Goal: Task Accomplishment & Management: Complete application form

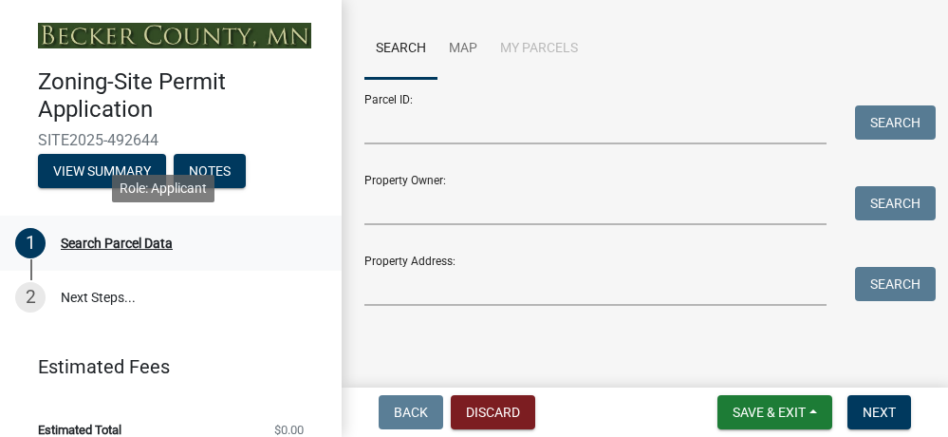
click at [140, 237] on div "Search Parcel Data" at bounding box center [117, 242] width 112 height 13
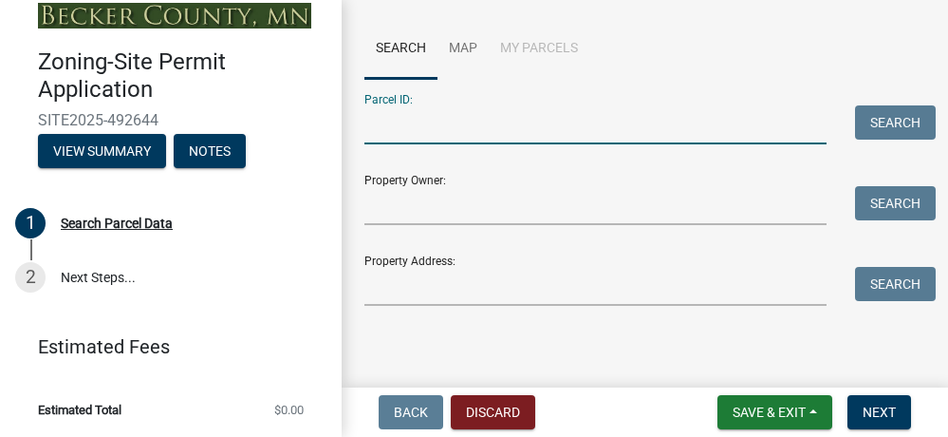
click at [381, 130] on input "Parcel ID:" at bounding box center [595, 124] width 462 height 39
type input "191898000"
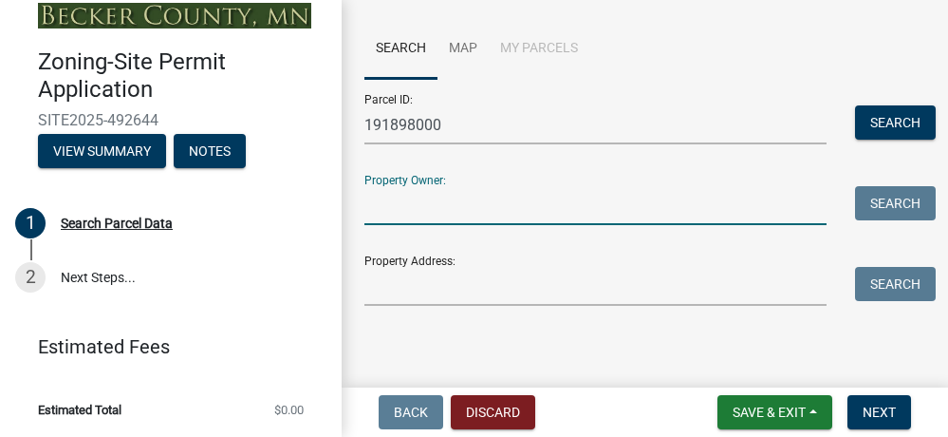
click at [501, 217] on input "Property Owner:" at bounding box center [595, 205] width 462 height 39
click at [855, 121] on button "Search" at bounding box center [895, 122] width 81 height 34
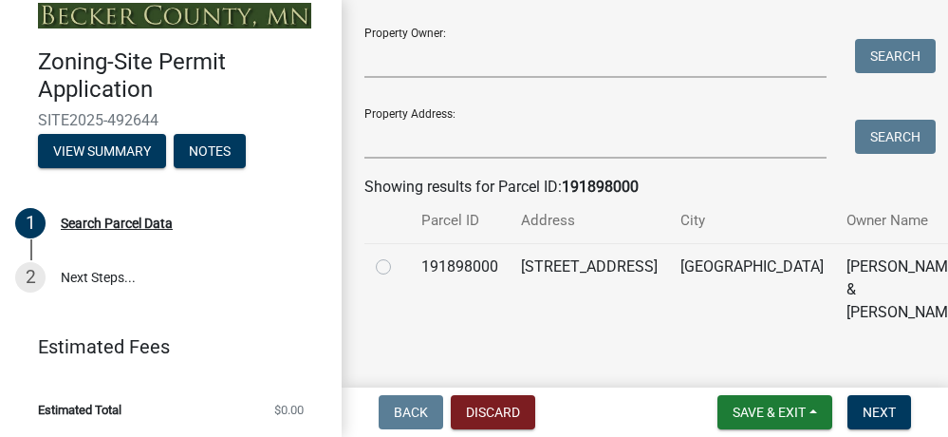
scroll to position [310, 0]
click at [399, 255] on label at bounding box center [399, 255] width 0 height 0
click at [399, 263] on input "radio" at bounding box center [405, 261] width 12 height 12
radio input "true"
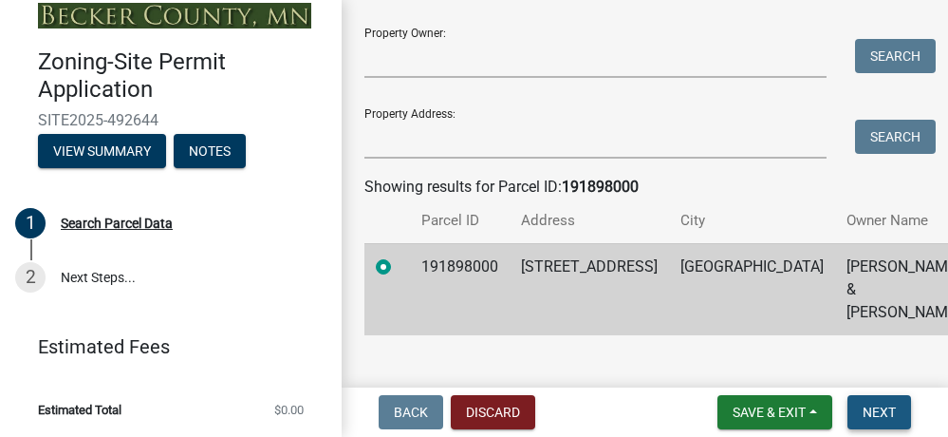
click at [874, 402] on button "Next" at bounding box center [880, 412] width 64 height 34
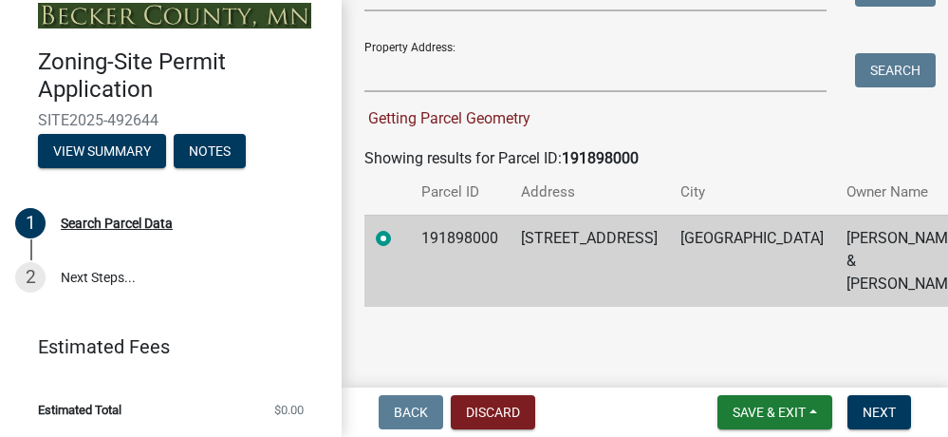
scroll to position [377, 0]
click at [864, 405] on span "Next" at bounding box center [879, 411] width 33 height 15
click at [669, 271] on td "DETROIT LAKES" at bounding box center [752, 261] width 166 height 92
click at [886, 410] on span "Next" at bounding box center [879, 411] width 33 height 15
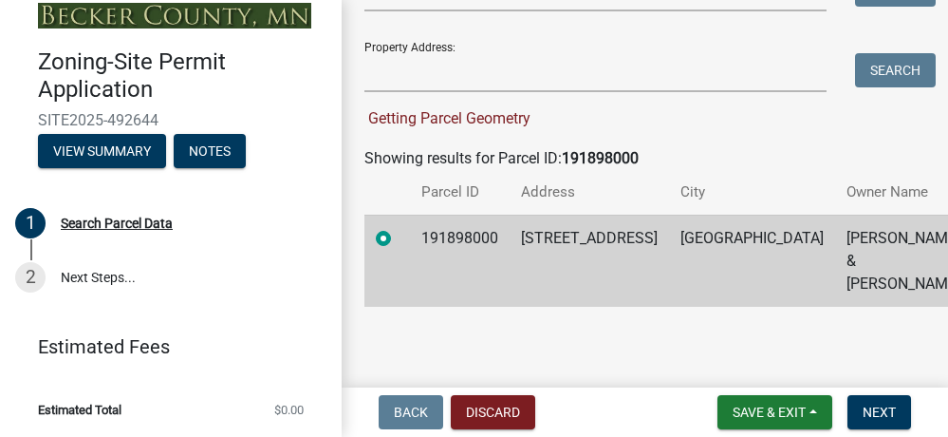
click at [820, 117] on div "Getting Parcel Geometry" at bounding box center [644, 118] width 561 height 23
click at [876, 413] on span "Next" at bounding box center [879, 411] width 33 height 15
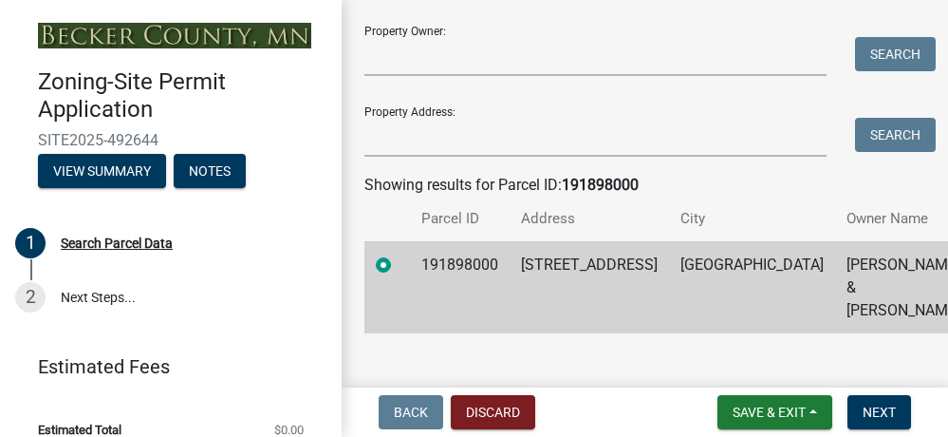
scroll to position [339, 0]
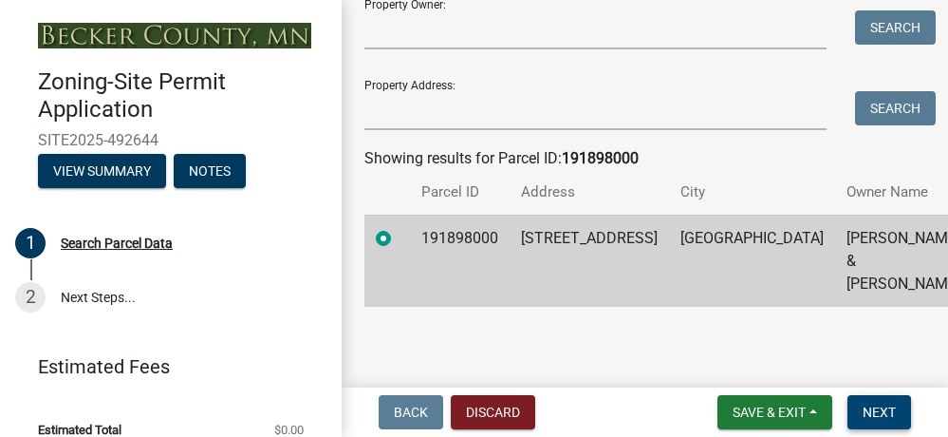
click at [876, 408] on span "Next" at bounding box center [879, 411] width 33 height 15
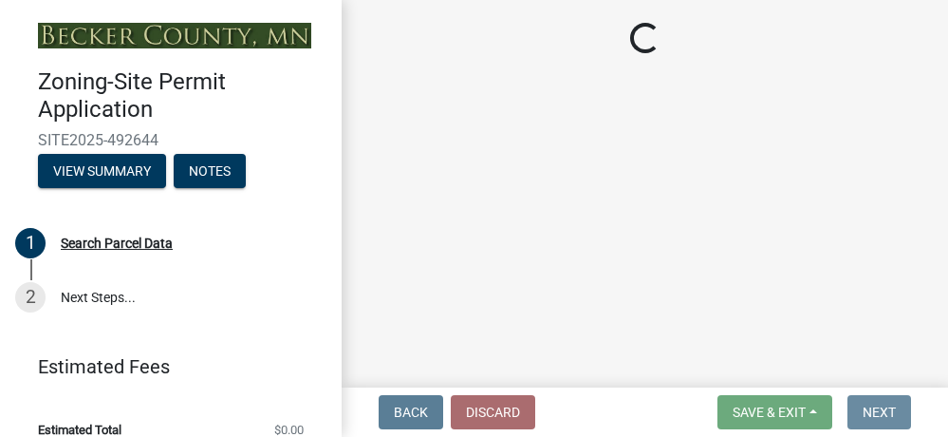
scroll to position [0, 0]
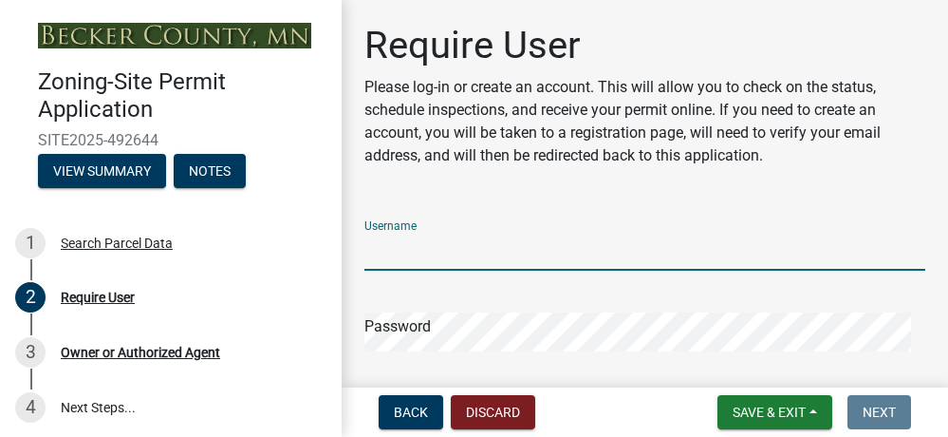
type input "jenlrice"
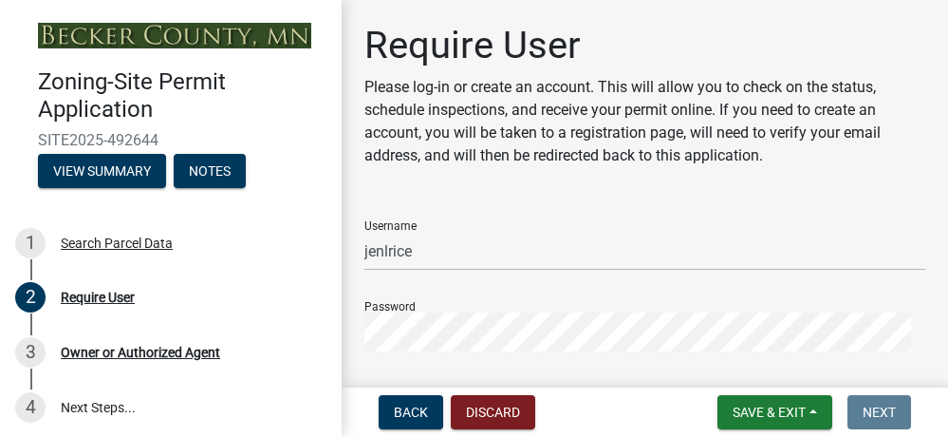
click at [849, 371] on form "Username jenlrice Password Forgot Password Forgot Username SIGN IN User Privacy…" at bounding box center [644, 355] width 561 height 300
click at [872, 414] on button "SIGN IN" at bounding box center [887, 414] width 77 height 34
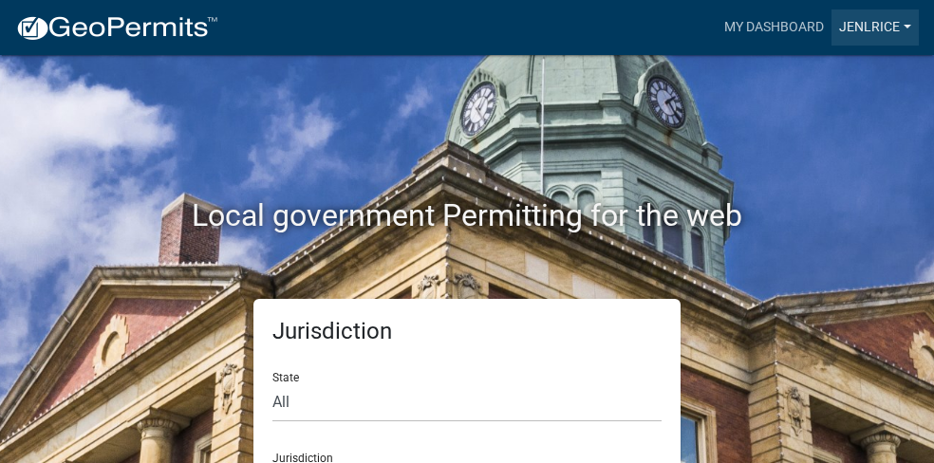
click at [867, 33] on link "jenlrice" at bounding box center [874, 27] width 87 height 36
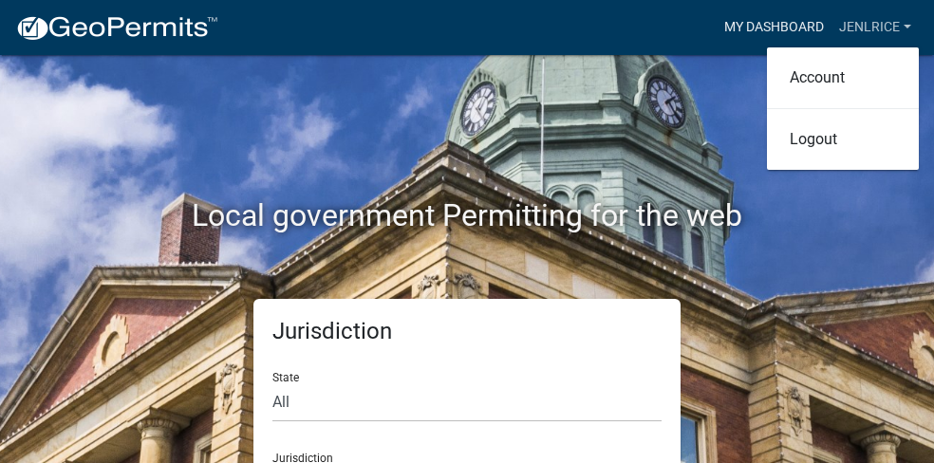
click at [797, 32] on link "My Dashboard" at bounding box center [774, 27] width 115 height 36
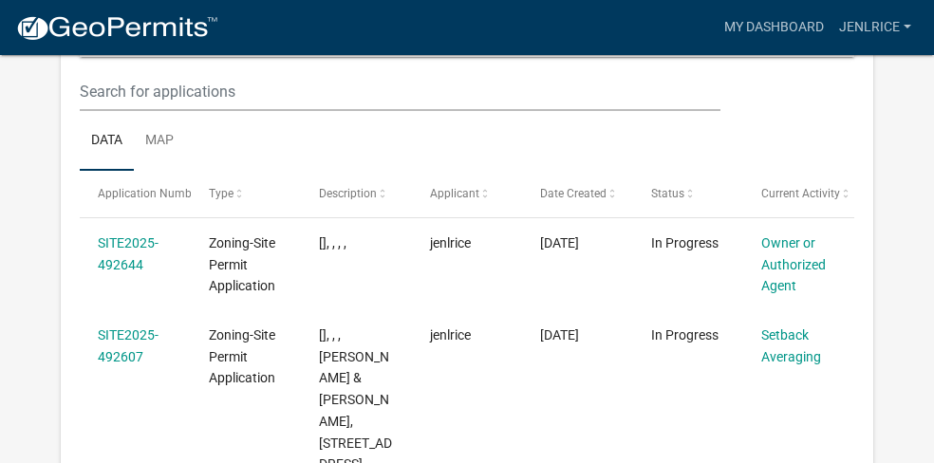
scroll to position [324, 0]
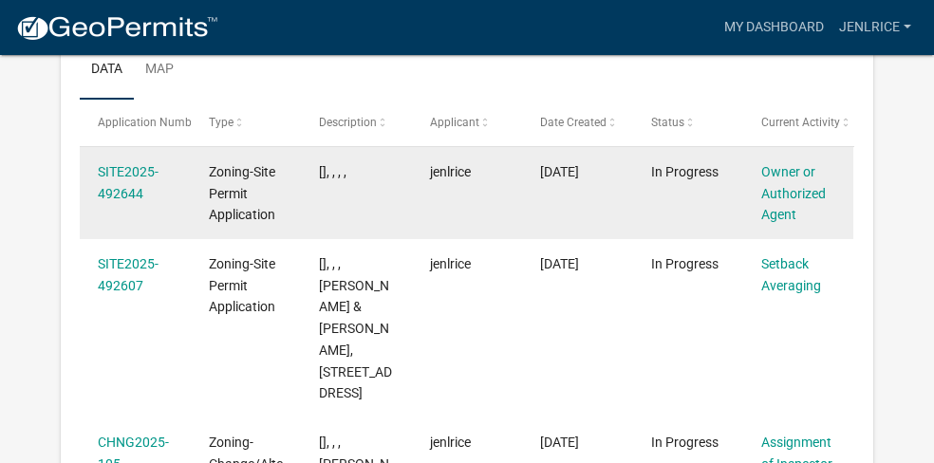
click at [137, 184] on div "SITE2025-492644" at bounding box center [135, 183] width 74 height 44
click at [127, 173] on link "SITE2025-492644" at bounding box center [128, 182] width 61 height 37
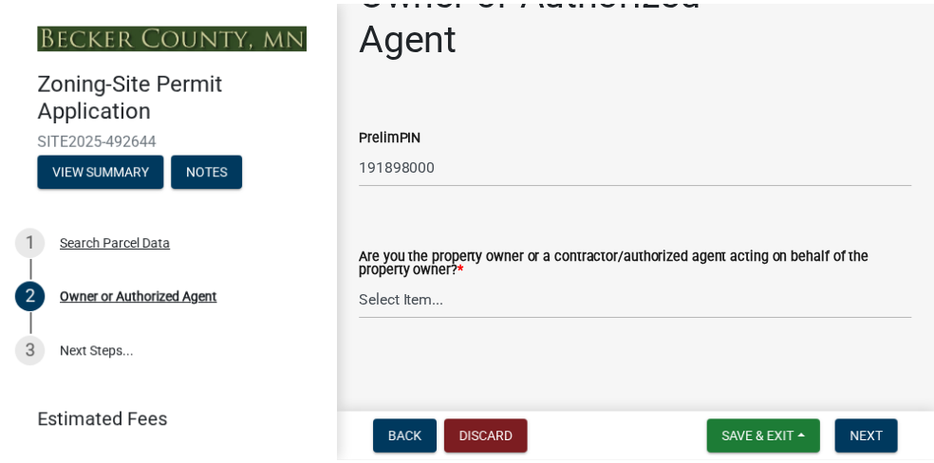
scroll to position [59, 0]
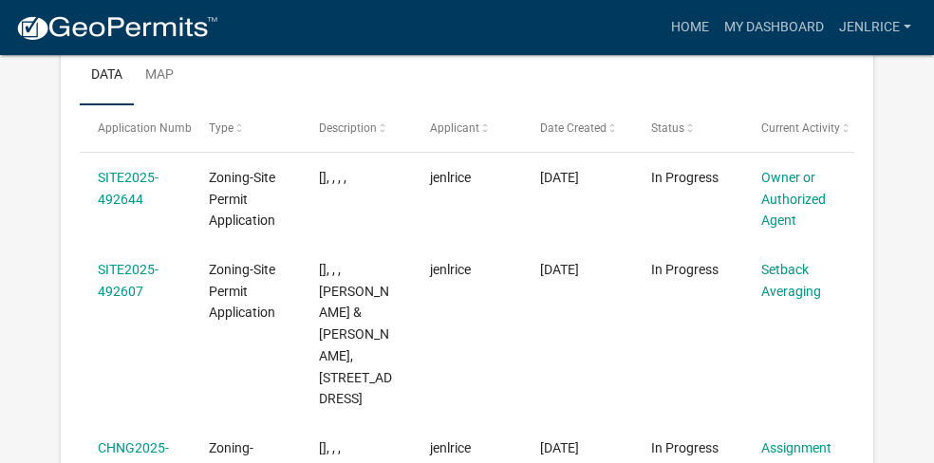
scroll to position [323, 0]
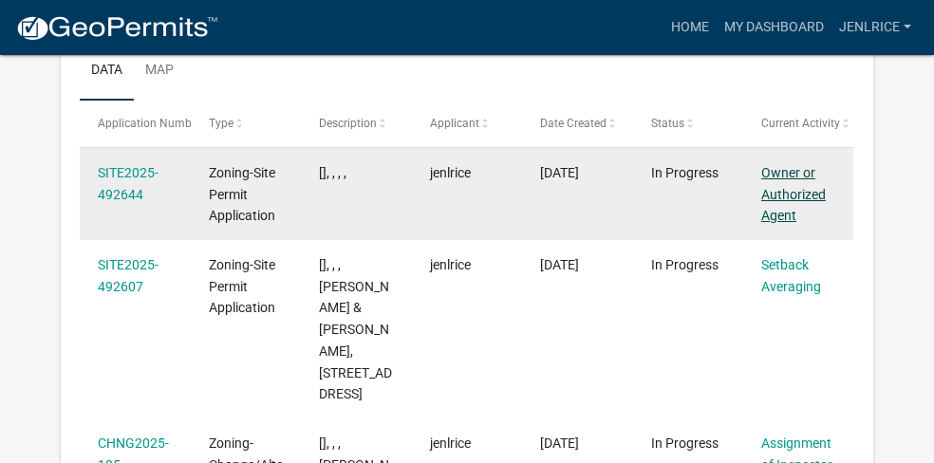
click at [782, 171] on link "Owner or Authorized Agent" at bounding box center [793, 194] width 65 height 59
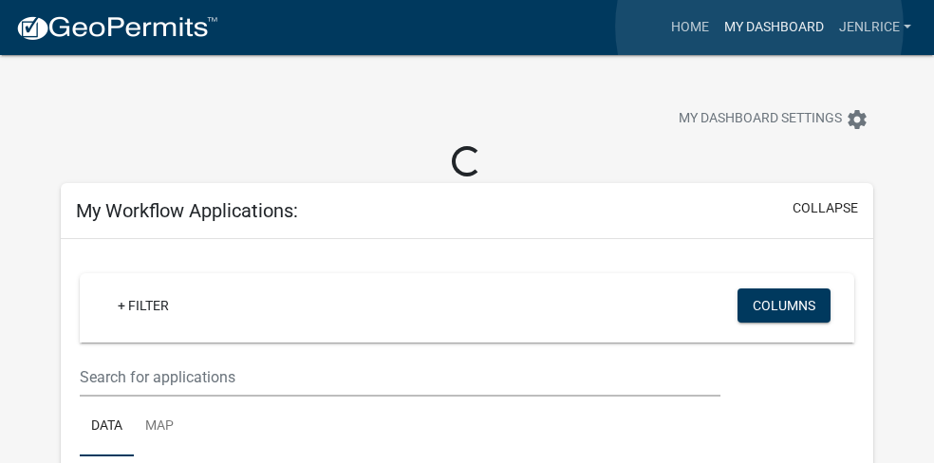
click at [759, 27] on link "My Dashboard" at bounding box center [774, 27] width 115 height 36
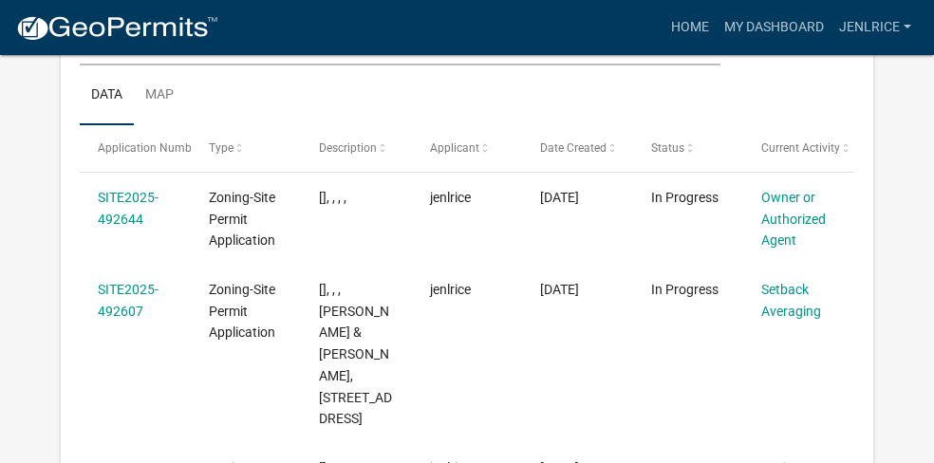
scroll to position [293, 0]
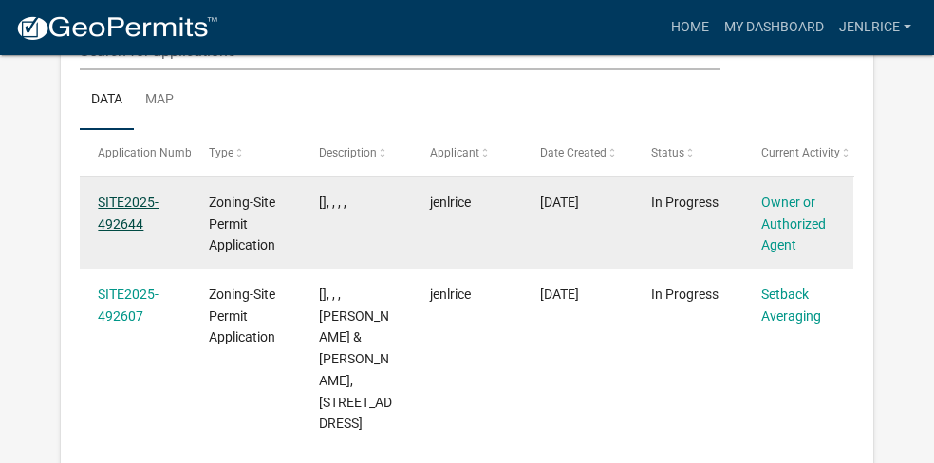
click at [105, 195] on link "SITE2025-492644" at bounding box center [128, 213] width 61 height 37
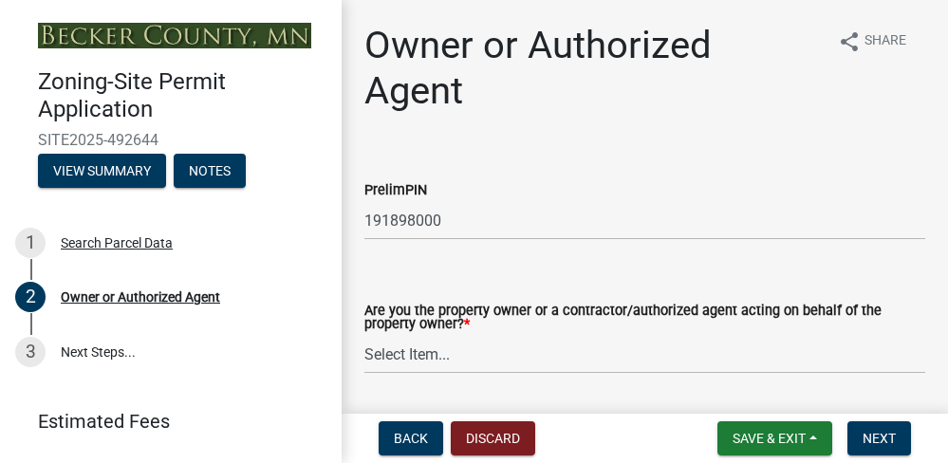
scroll to position [59, 0]
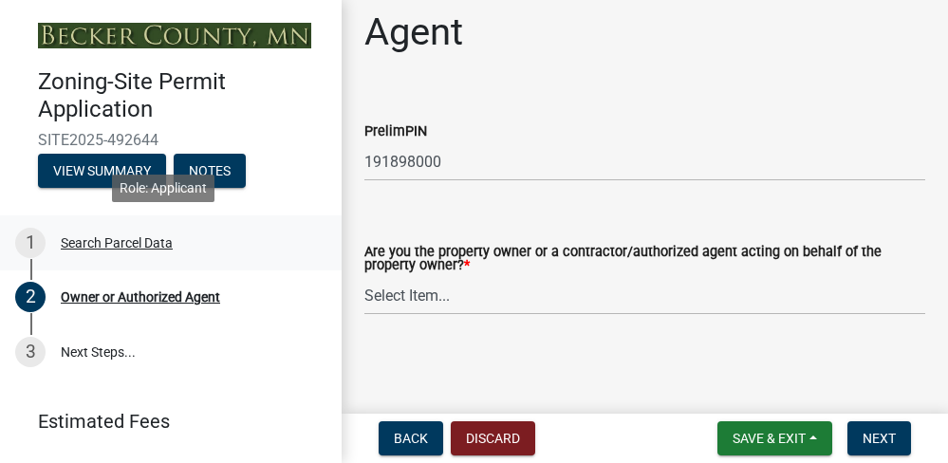
click at [105, 236] on div "Search Parcel Data" at bounding box center [117, 242] width 112 height 13
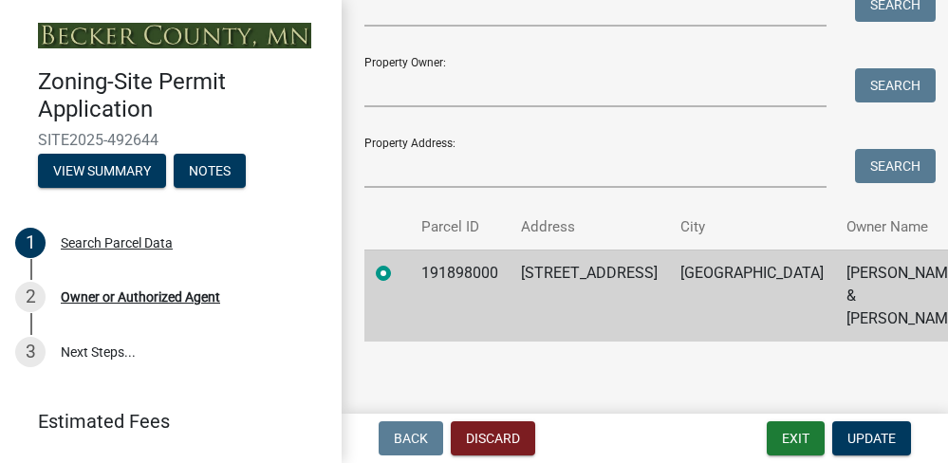
scroll to position [312, 0]
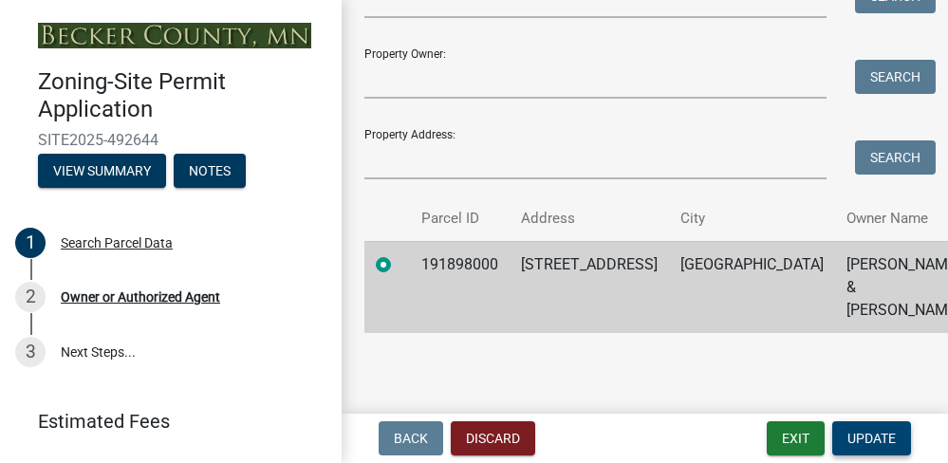
click at [875, 431] on span "Update" at bounding box center [872, 438] width 48 height 15
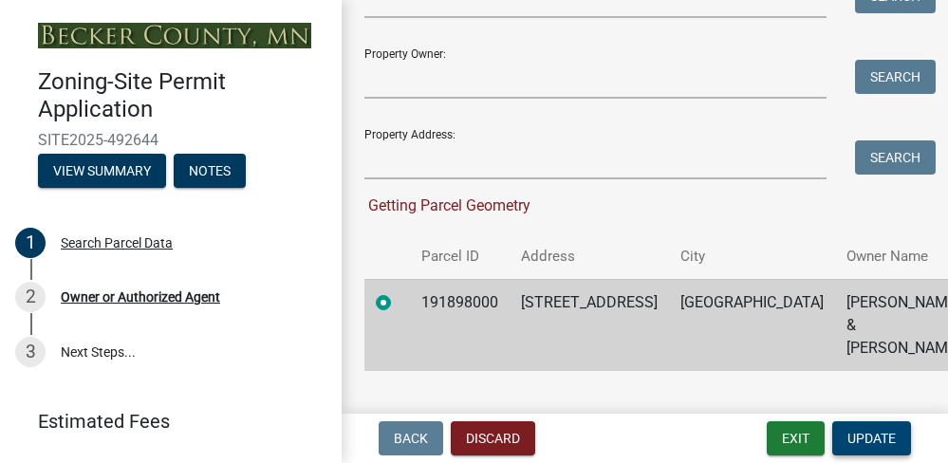
click at [879, 435] on span "Update" at bounding box center [872, 438] width 48 height 15
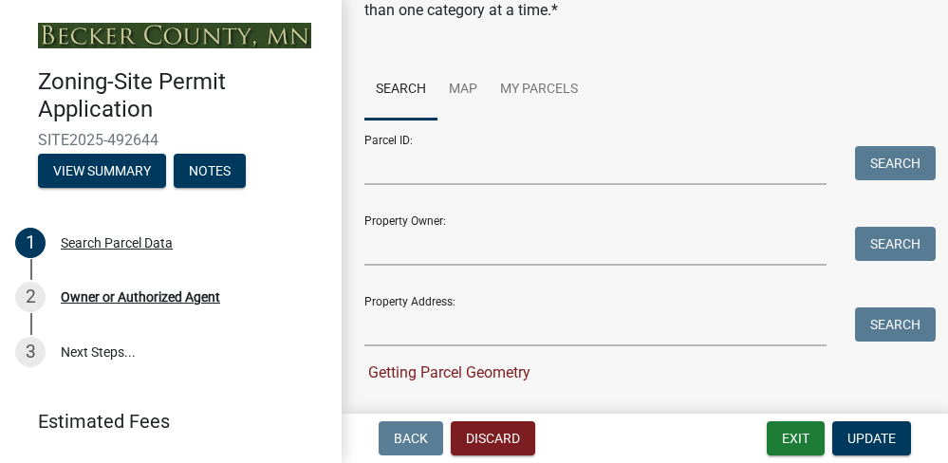
scroll to position [140, 0]
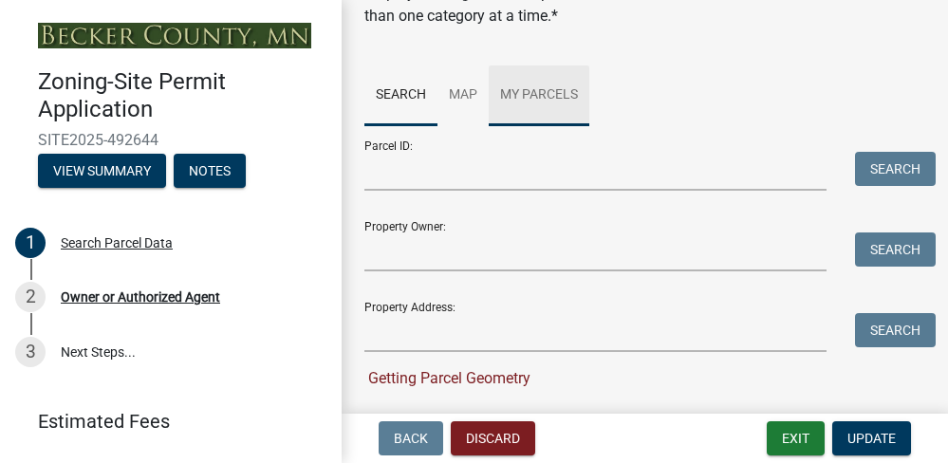
click at [537, 95] on link "My Parcels" at bounding box center [539, 95] width 101 height 61
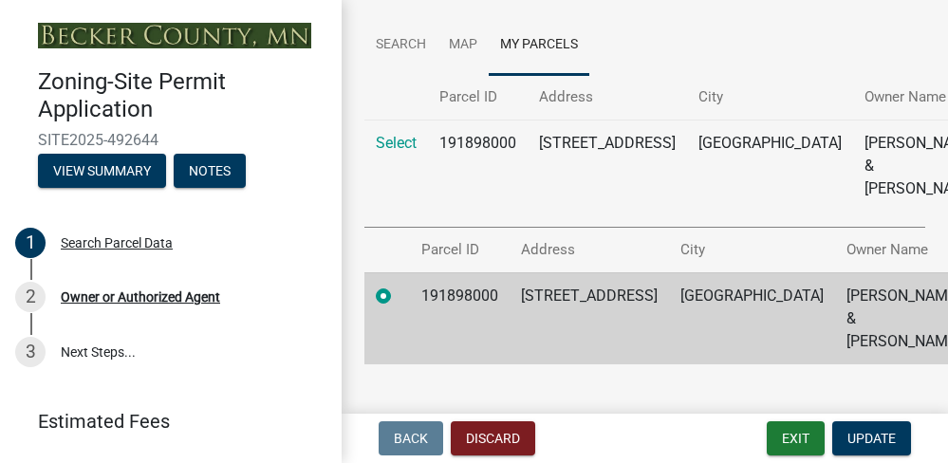
scroll to position [220, 0]
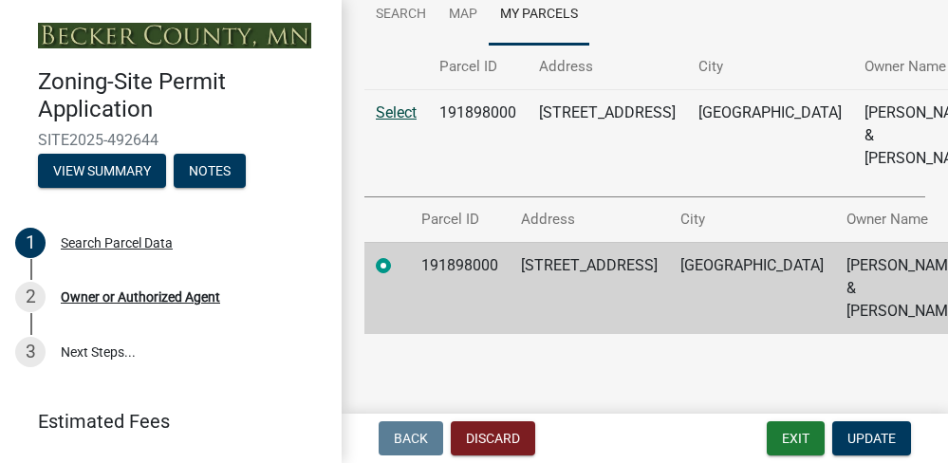
click at [390, 111] on link "Select" at bounding box center [396, 112] width 41 height 18
radio input "false"
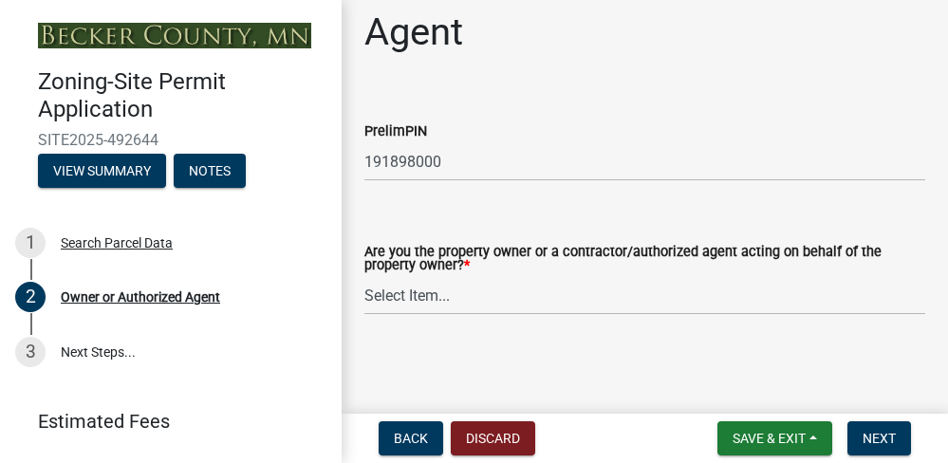
scroll to position [59, 0]
select select "3c674549-ed69-405f-b795-9fa3f7d47d9d"
click at [875, 434] on span "Next" at bounding box center [879, 438] width 33 height 15
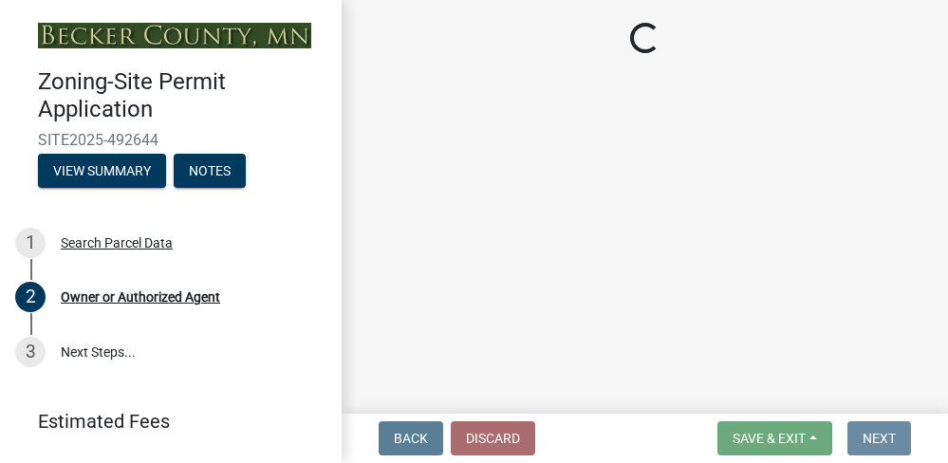
scroll to position [0, 0]
select select "a752e4d6-14bd-4f0f-bfe8-5b67ead45659"
select select "4439e411-f9ac-4451-8e9c-dcab1ac02f4d"
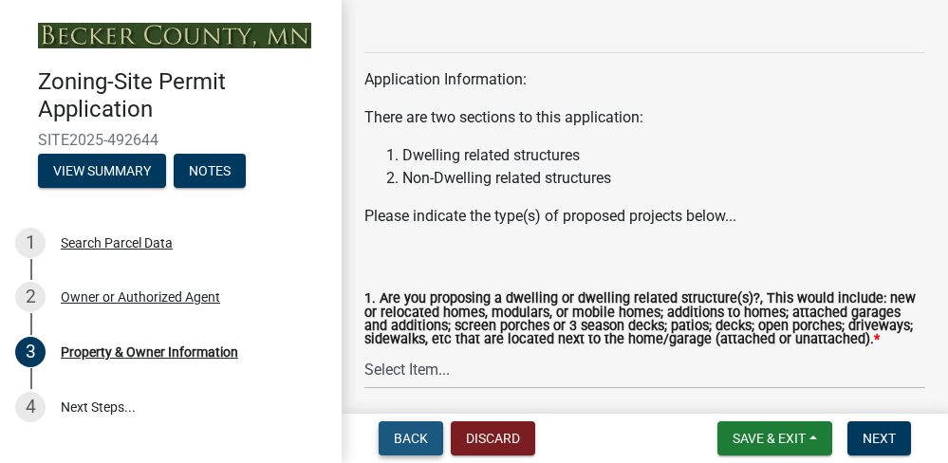
click at [436, 439] on button "Back" at bounding box center [411, 438] width 65 height 34
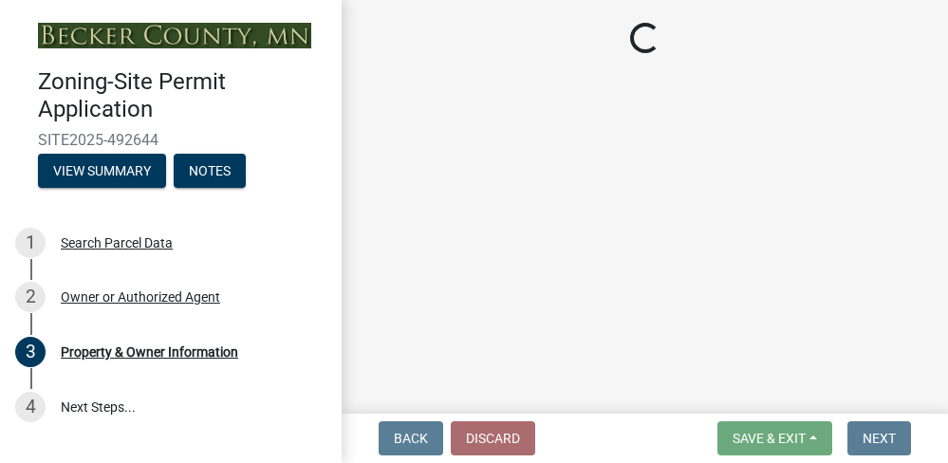
select select "3c674549-ed69-405f-b795-9fa3f7d47d9d"
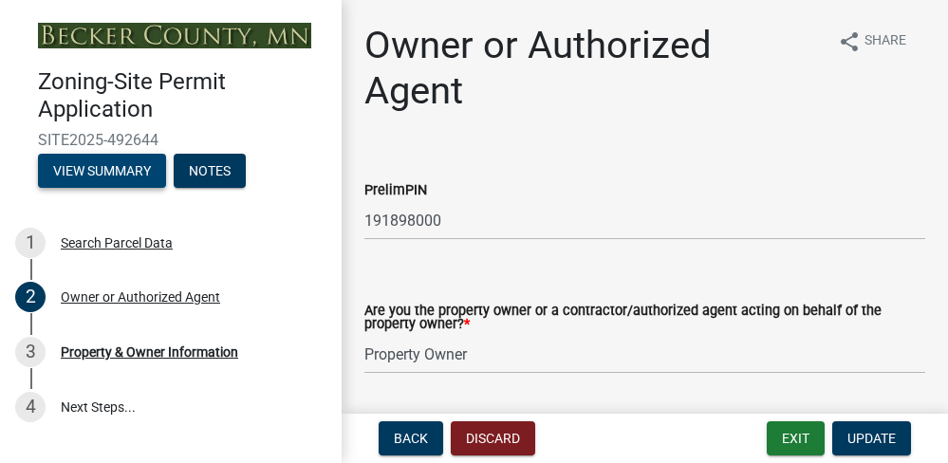
click at [117, 165] on button "View Summary" at bounding box center [102, 171] width 128 height 34
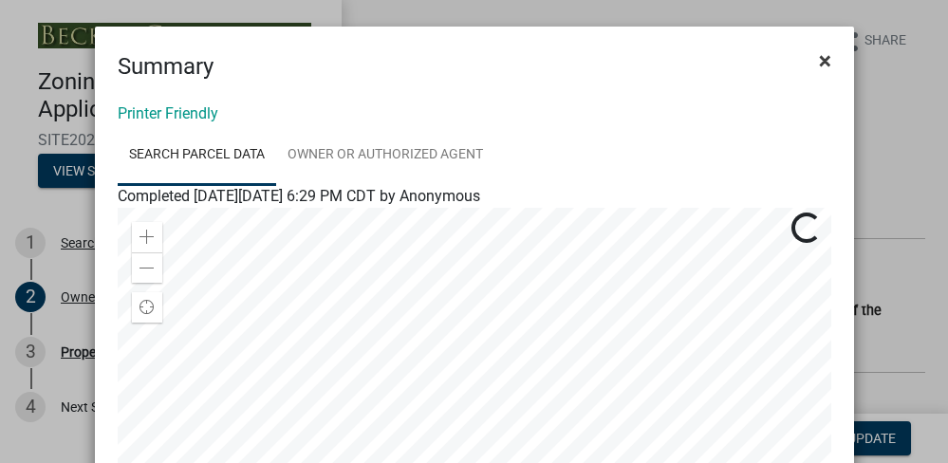
click at [819, 58] on span "×" at bounding box center [825, 60] width 12 height 27
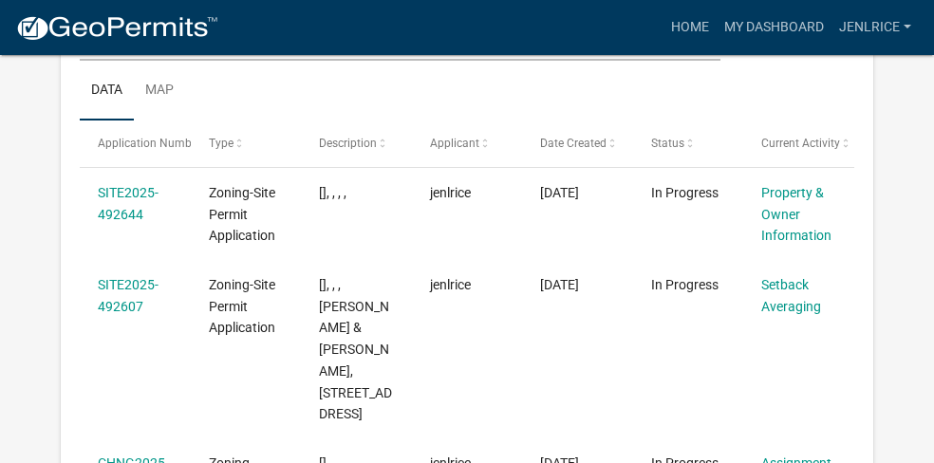
scroll to position [327, 0]
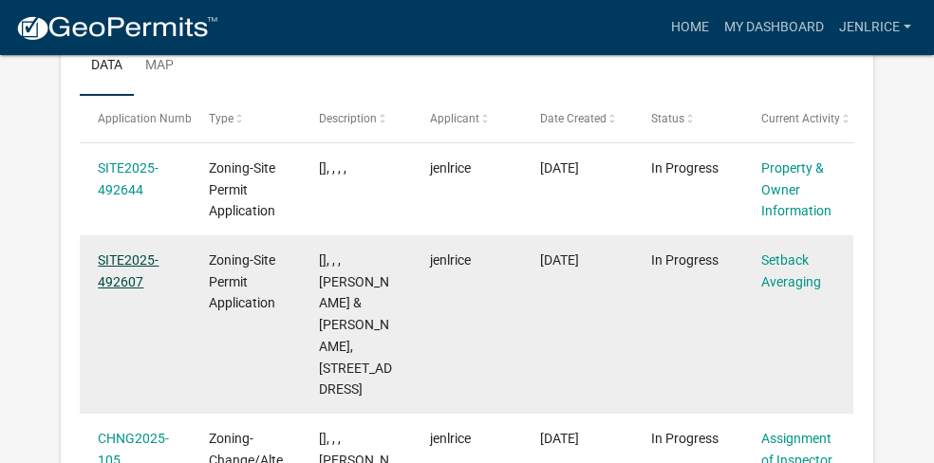
click at [119, 263] on link "SITE2025-492607" at bounding box center [128, 270] width 61 height 37
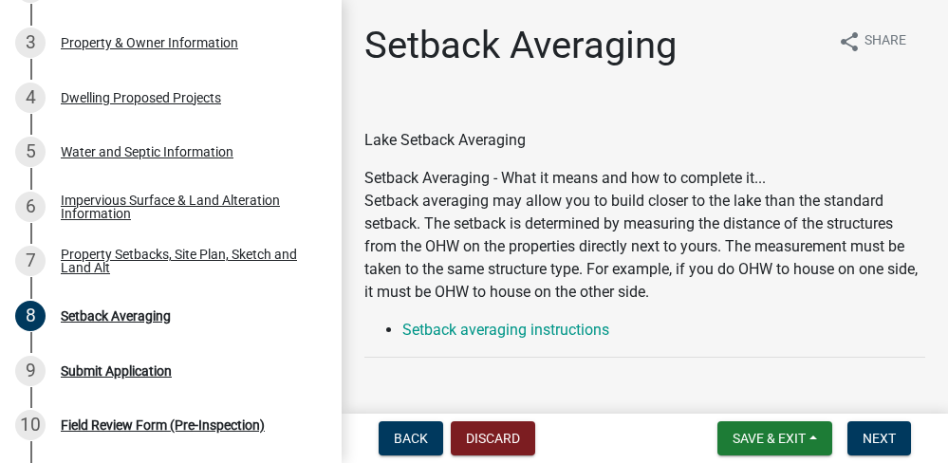
scroll to position [309, 0]
click at [108, 45] on div "Property & Owner Information" at bounding box center [149, 42] width 177 height 13
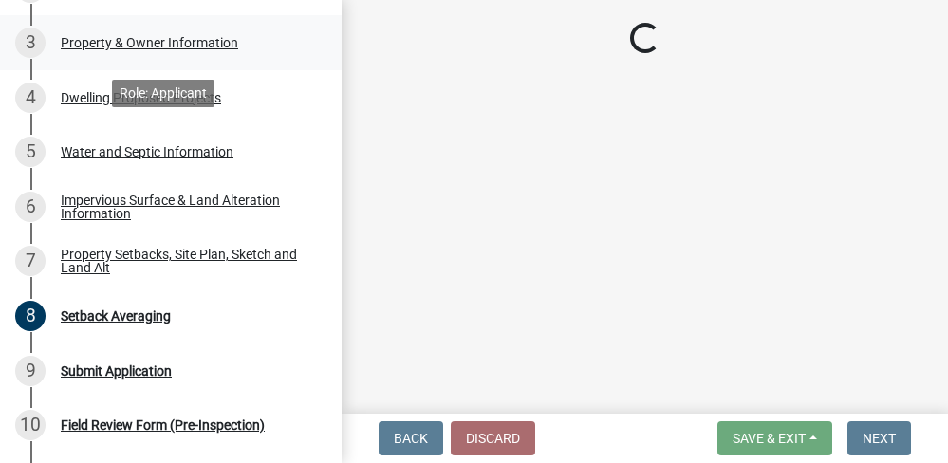
select select "a752e4d6-14bd-4f0f-bfe8-5b67ead45659"
select select "4439e411-f9ac-4451-8e9c-dcab1ac02f4d"
select select "f87eba17-8ed9-4ad8-aefc-fe36a3f3544b"
select select "393a978c-6bd5-4cb2-a6a0-db6feb8732b8"
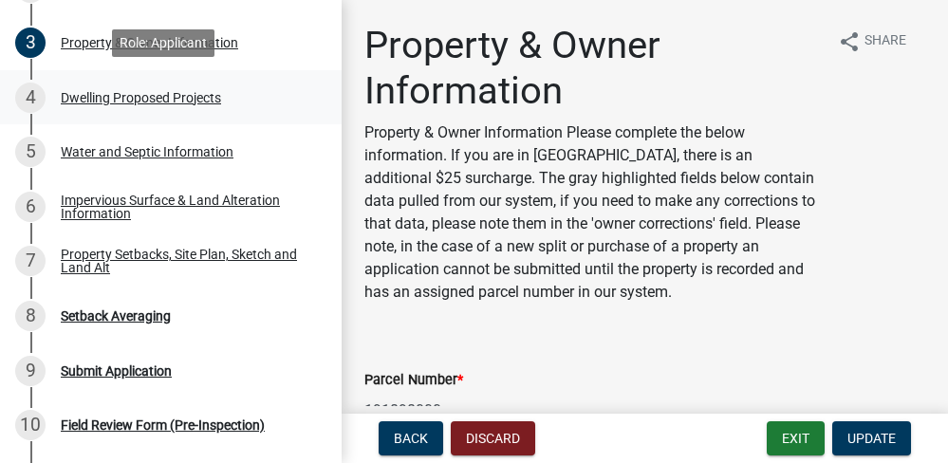
click at [185, 102] on div "Dwelling Proposed Projects" at bounding box center [141, 97] width 160 height 13
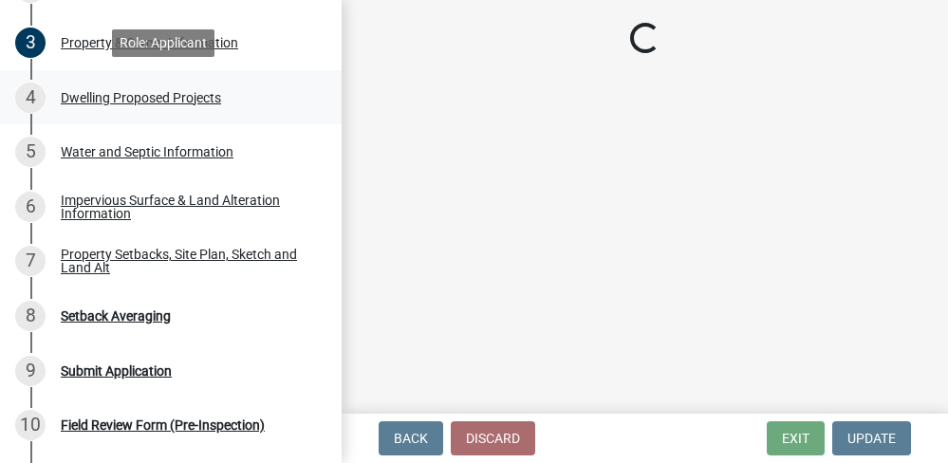
select select "b11df24e-7fe1-409b-b05c-d83c036f208c"
select select "566f81cc-4b3f-4ecb-9f16-a2b313352c61"
select select "4f5e2784-8c40-49a3-b0e9-8f1a3cbab4f4"
select select "a045e8de-0125-48b5-a52c-0705e3235ca5"
select select "5a3ddd1e-2d3b-44b4-950c-cbdcbc00514f"
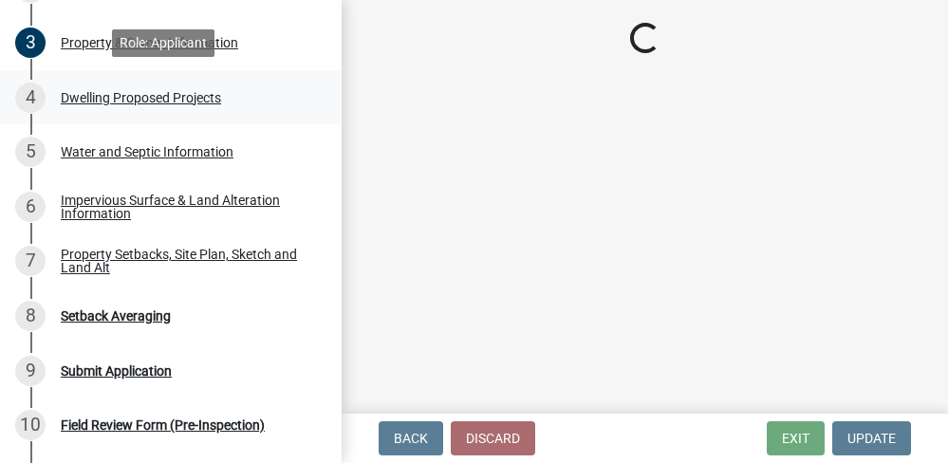
select select "b63d75fc-5f3c-4949-bc5e-b7a1b42903a6"
select select "11c1c089-3b44-43c0-9549-3c9eeea2451f"
select select "781a3532-4308-48f8-bcde-e97c9fab42cb"
select select "ab9119d1-7da9-49c4-9fac-8c142204c89d"
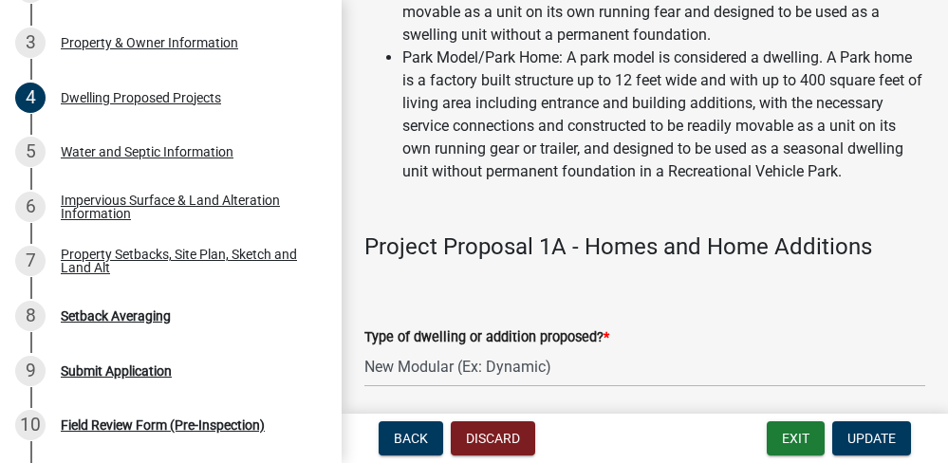
scroll to position [431, 0]
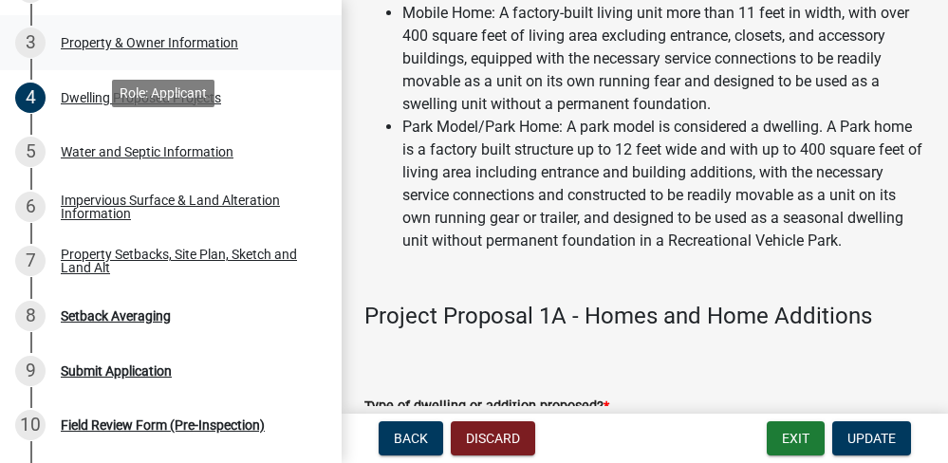
click at [179, 36] on div "Property & Owner Information" at bounding box center [149, 42] width 177 height 13
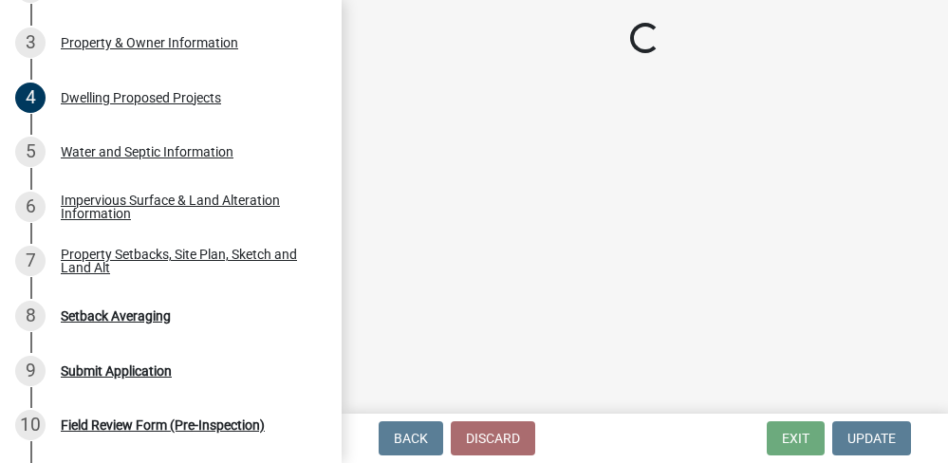
select select "a752e4d6-14bd-4f0f-bfe8-5b67ead45659"
select select "4439e411-f9ac-4451-8e9c-dcab1ac02f4d"
select select "f87eba17-8ed9-4ad8-aefc-fe36a3f3544b"
select select "393a978c-6bd5-4cb2-a6a0-db6feb8732b8"
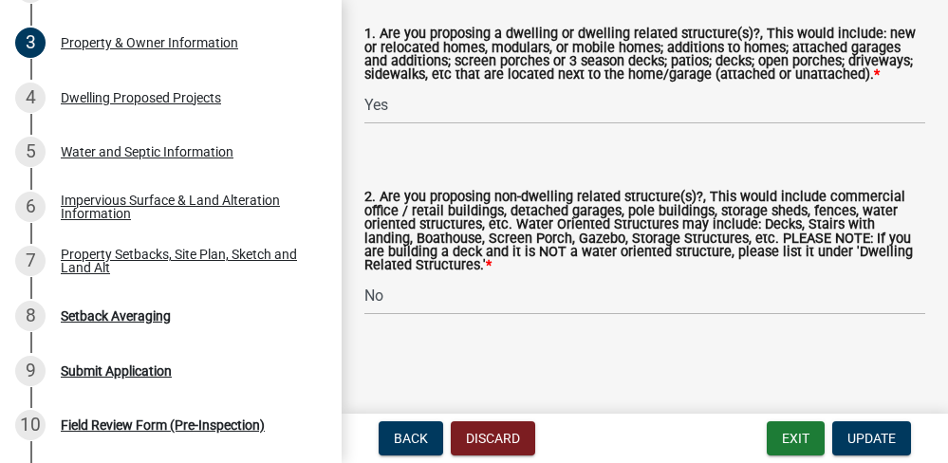
scroll to position [2419, 0]
click at [199, 99] on div "Dwelling Proposed Projects" at bounding box center [141, 97] width 160 height 13
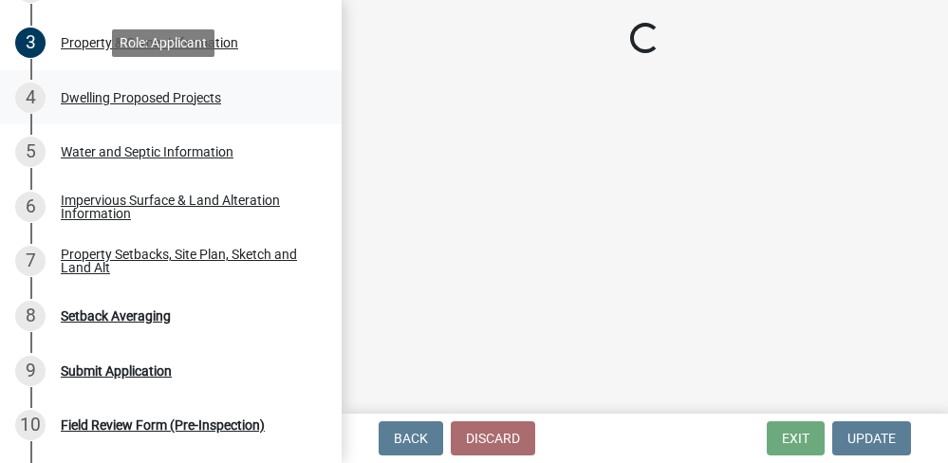
scroll to position [0, 0]
select select "b11df24e-7fe1-409b-b05c-d83c036f208c"
select select "566f81cc-4b3f-4ecb-9f16-a2b313352c61"
select select "4f5e2784-8c40-49a3-b0e9-8f1a3cbab4f4"
select select "a045e8de-0125-48b5-a52c-0705e3235ca5"
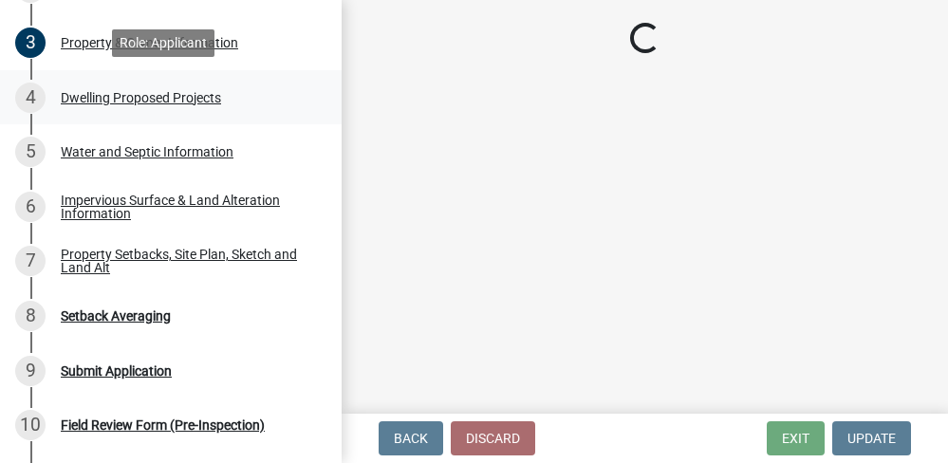
select select "5a3ddd1e-2d3b-44b4-950c-cbdcbc00514f"
select select "b63d75fc-5f3c-4949-bc5e-b7a1b42903a6"
select select "11c1c089-3b44-43c0-9549-3c9eeea2451f"
select select "781a3532-4308-48f8-bcde-e97c9fab42cb"
select select "ab9119d1-7da9-49c4-9fac-8c142204c89d"
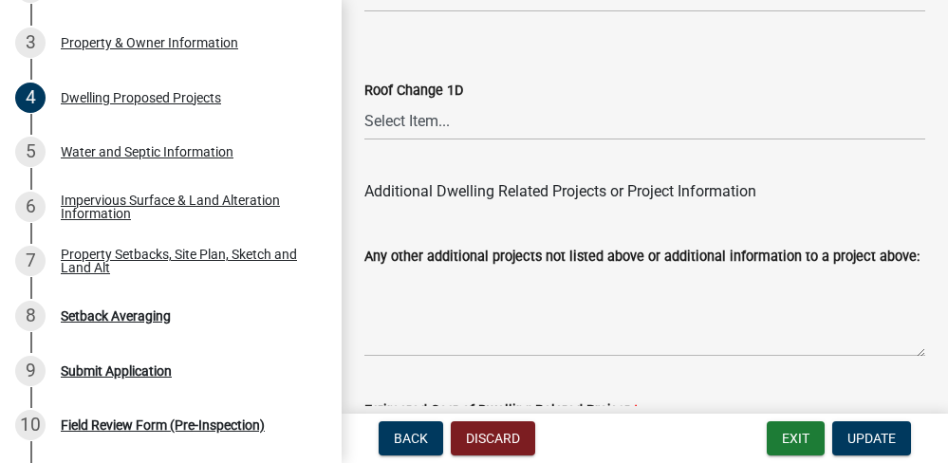
scroll to position [5549, 0]
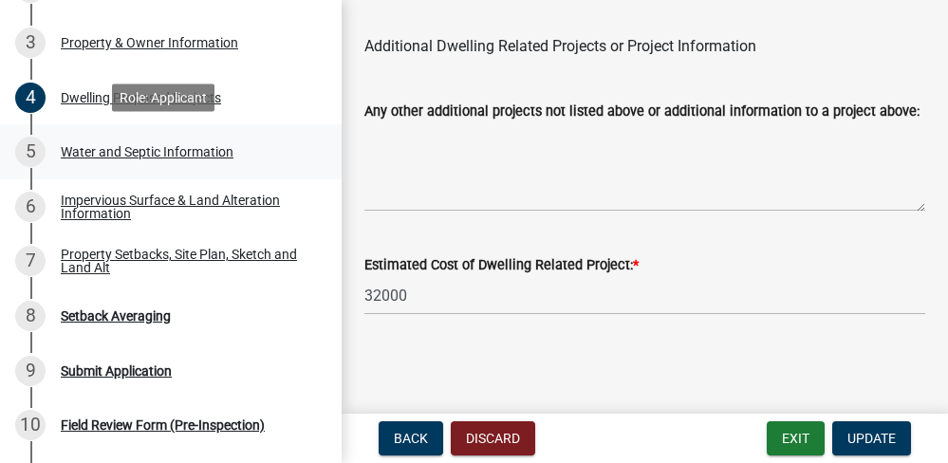
click at [209, 151] on div "Water and Septic Information" at bounding box center [147, 151] width 173 height 13
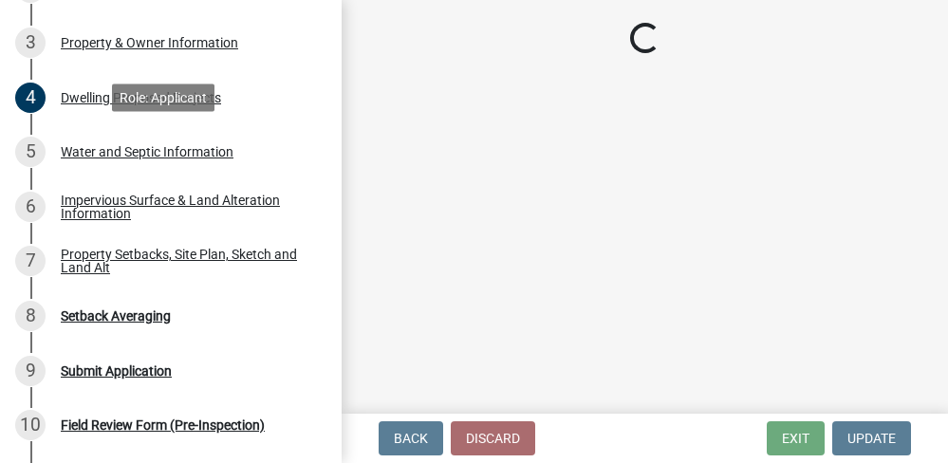
select select "295c6ba3-00c2-4229-aea3-8b4be6316de8"
select select "4828487e-2007-429b-991d-671fae0459c9"
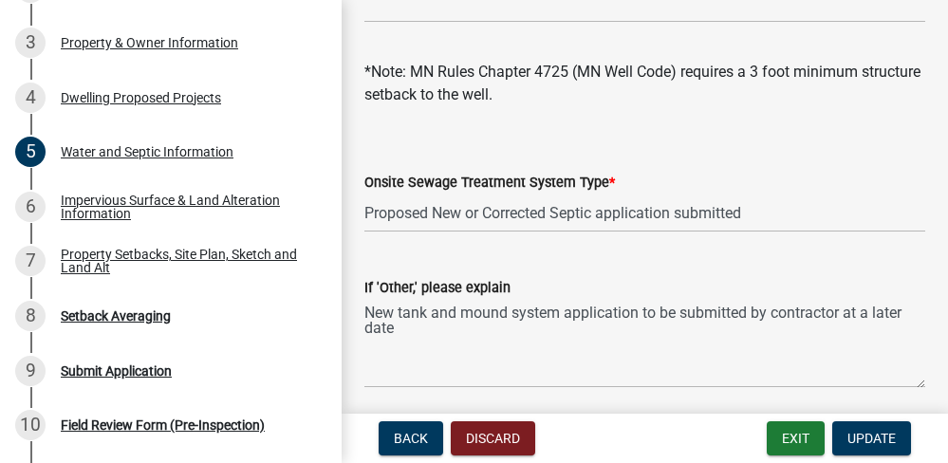
scroll to position [411, 0]
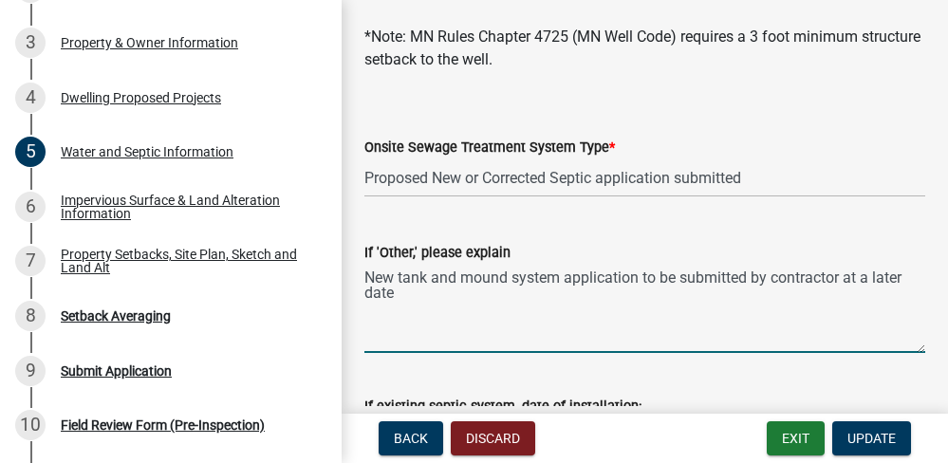
click at [477, 301] on textarea "New tank and mound system application to be submitted by contractor at a later …" at bounding box center [644, 308] width 561 height 89
type textarea "New tank and mound system application to be submitted by contractor at a later …"
click at [902, 435] on button "Update" at bounding box center [871, 438] width 79 height 34
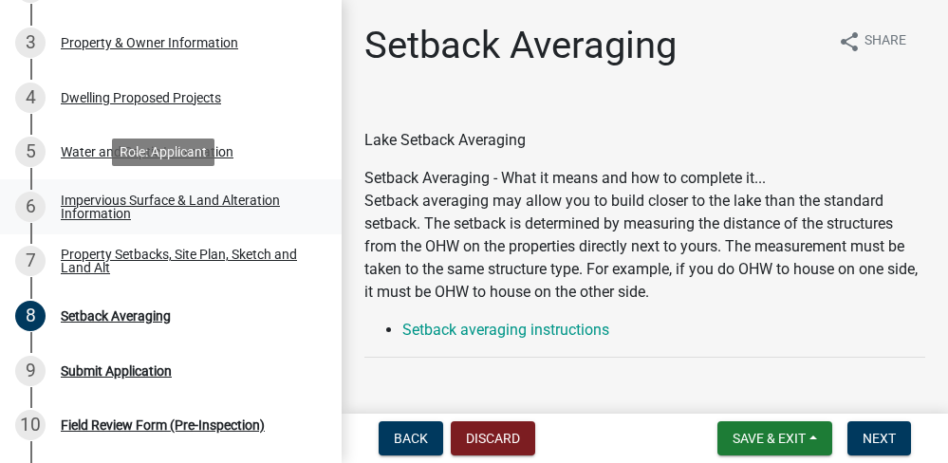
click at [184, 204] on div "Impervious Surface & Land Alteration Information" at bounding box center [186, 207] width 251 height 27
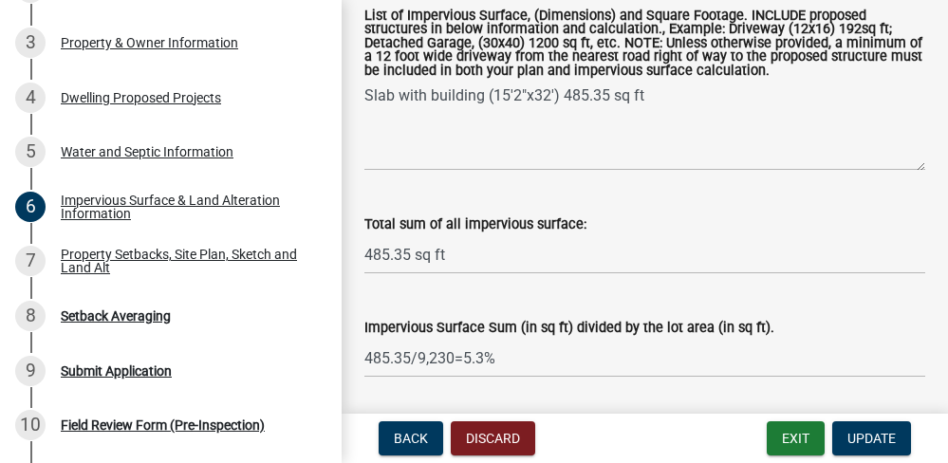
scroll to position [468, 0]
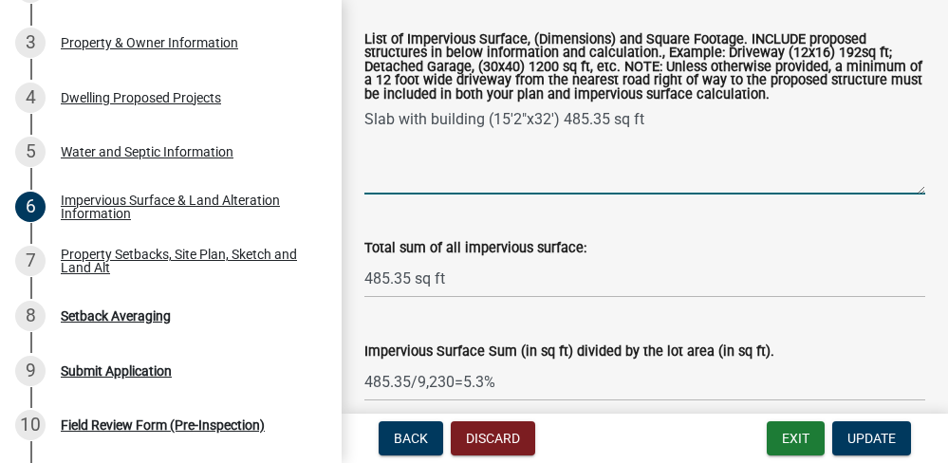
click at [448, 195] on textarea "Slab with building (15'2"x32') 485.35 sq ft" at bounding box center [644, 149] width 561 height 89
type textarea "Slab with building (15'2"x32') 485.35 sq ft Driveway (12x30) 360"
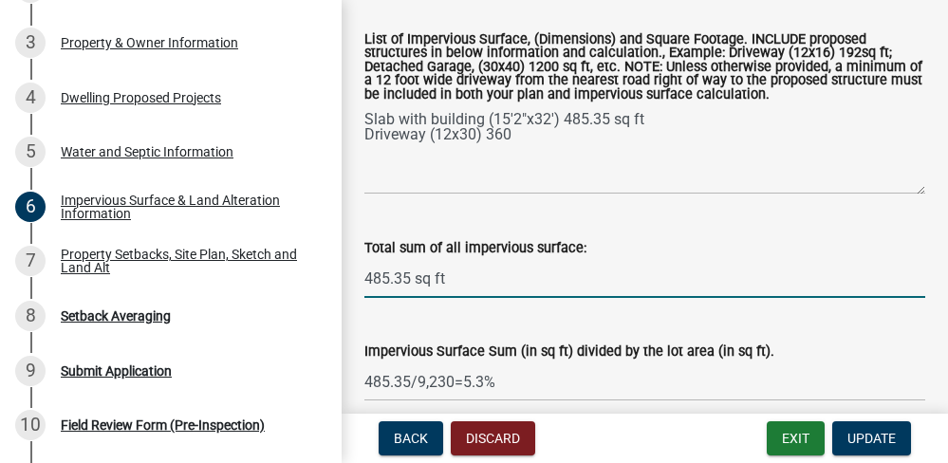
click at [410, 298] on input "485.35 sq ft" at bounding box center [644, 278] width 561 height 39
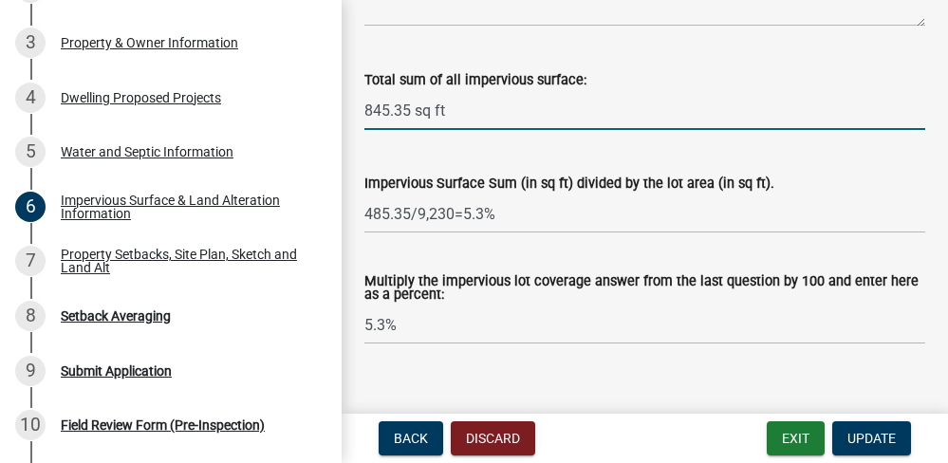
scroll to position [636, 0]
type input "845.35 sq ft"
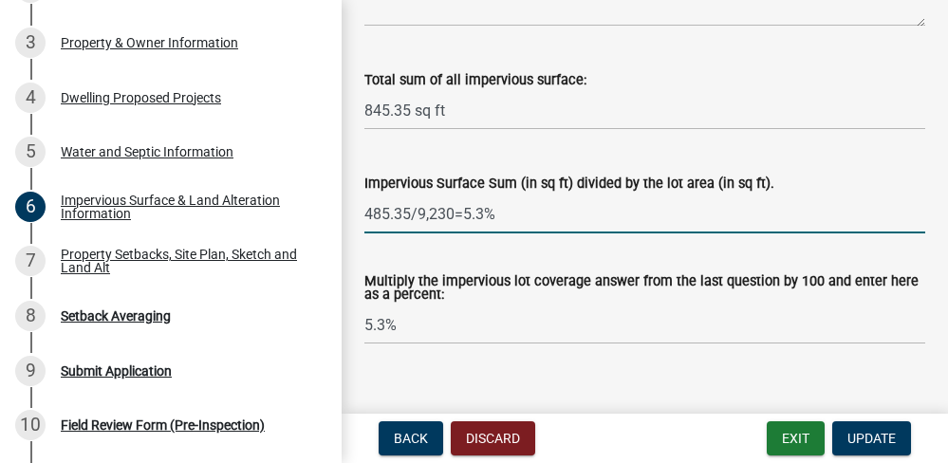
click at [407, 233] on input "485.35/9,230=5.3%" at bounding box center [644, 214] width 561 height 39
click at [507, 233] on input "845.35/9,230=5.3%" at bounding box center [644, 214] width 561 height 39
type input "845.35/9,230=9.2"
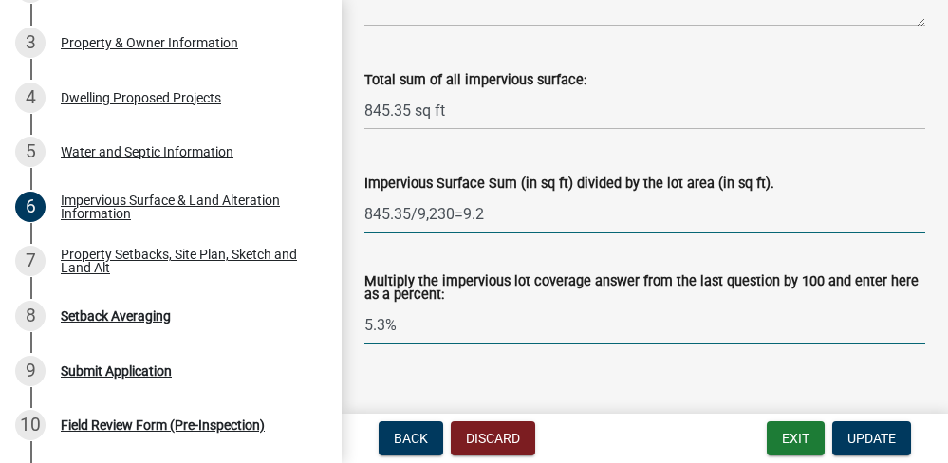
click at [408, 345] on input "5.3%" at bounding box center [644, 325] width 561 height 39
type input "5"
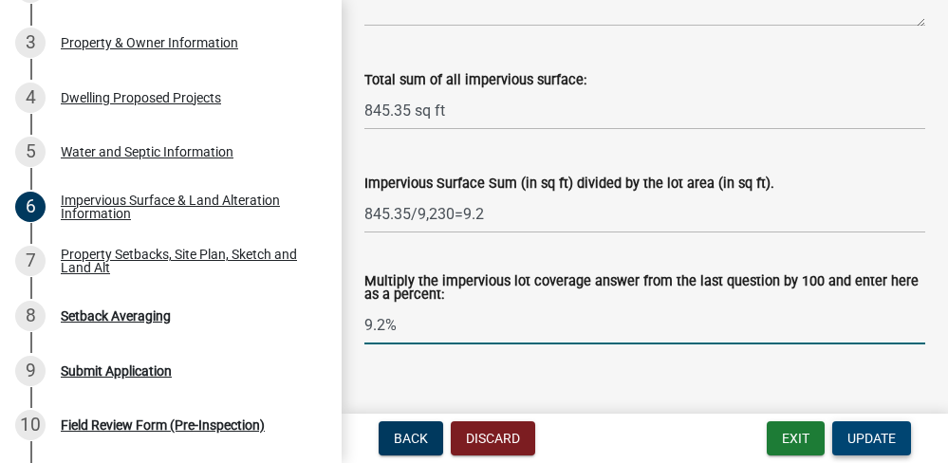
type input "9.2%"
click at [877, 431] on span "Update" at bounding box center [872, 438] width 48 height 15
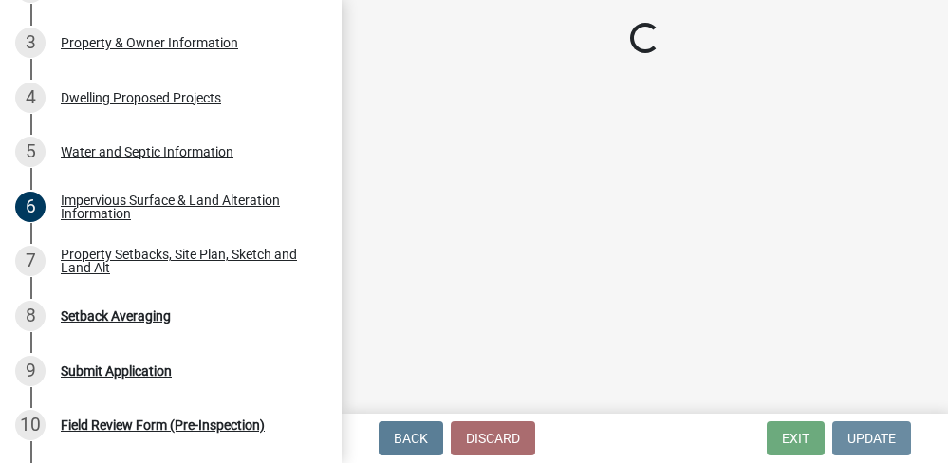
scroll to position [0, 0]
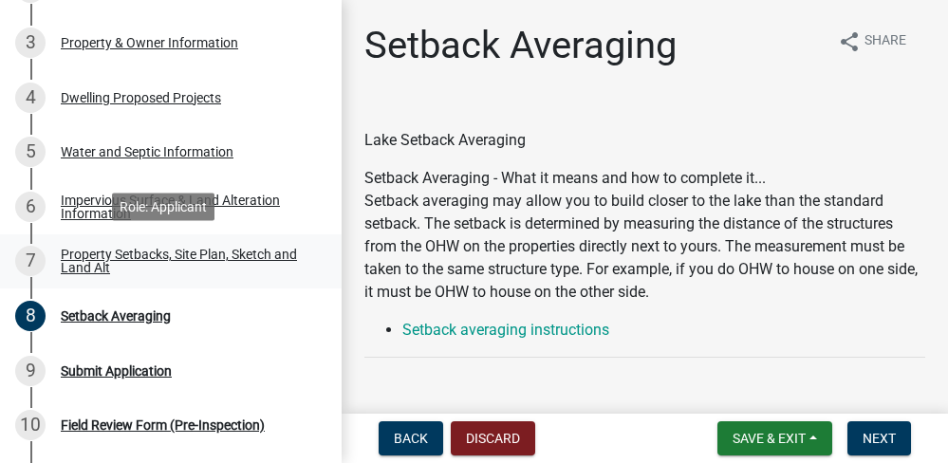
click at [131, 252] on div "Property Setbacks, Site Plan, Sketch and Land Alt" at bounding box center [186, 261] width 251 height 27
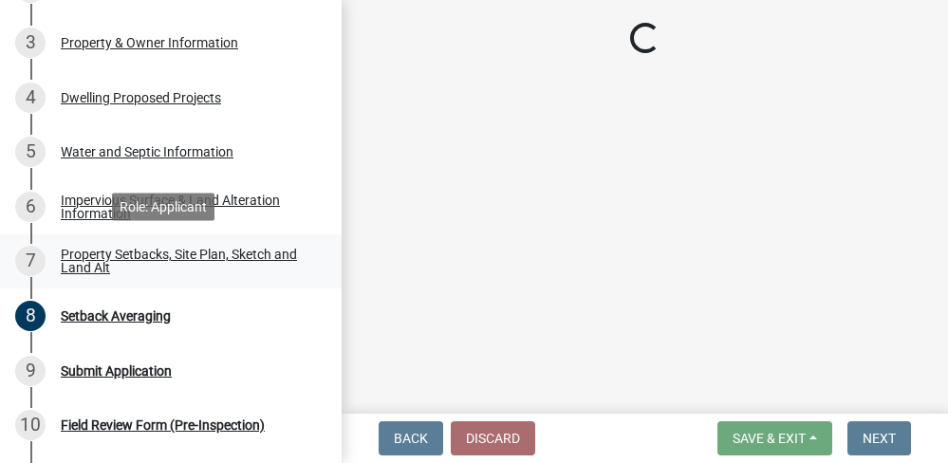
select select "7b13c63f-e699-4112-b373-98fbd28ec536"
select select "ad3f1f1c-7656-4cfc-b9d8-d6dc1c91b001"
select select "b56a4575-9846-47cf-8067-c59a4853da22"
select select "12f785fb-c378-4b18-841c-21c73dc99083"
select select "e8ab2dc3-aa3f-46f3-9b4a-37eb25ad84af"
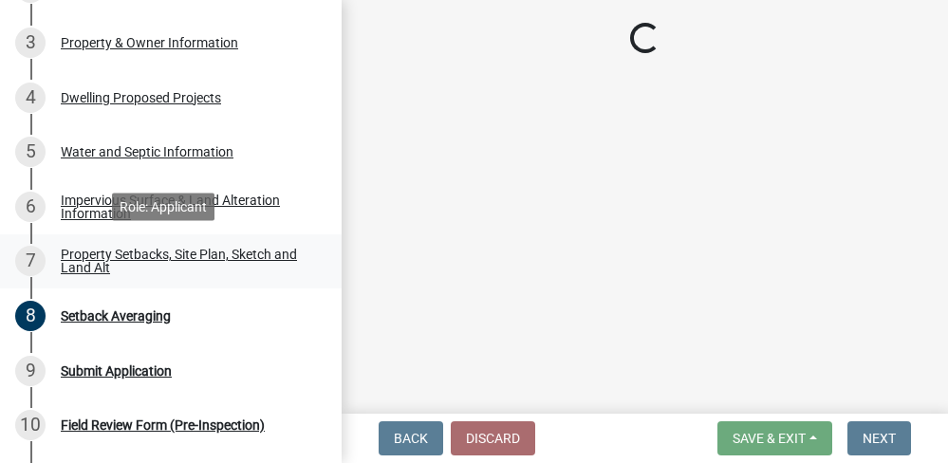
select select "27b2a8b4-abf6-463e-8c0c-7c5d2b4fe26f"
select select "b98836ba-4715-455d-97ab-be9a9df498a8"
select select "d61e3758-d187-40af-a435-5e09c3f3d509"
select select "c8b8ea71-7088-4e87-a493-7bc88cc2835b"
select select "133211ff-91ce-4a0a-9235-b48a7e2069a0"
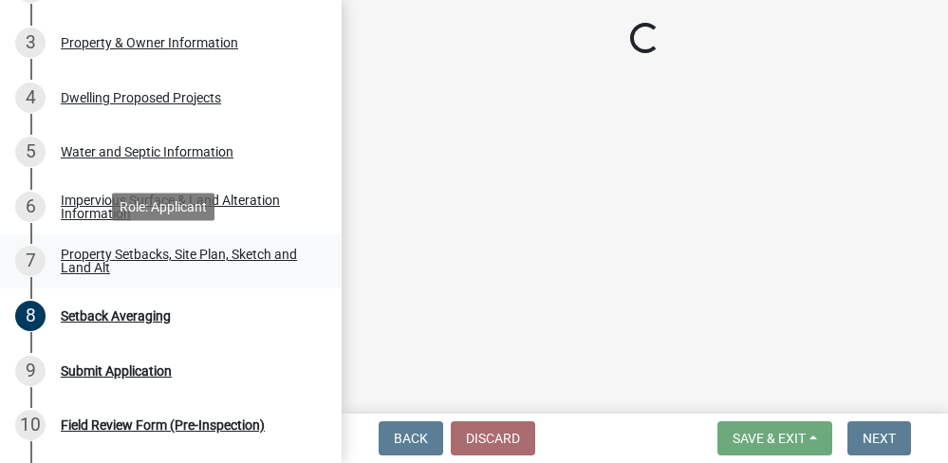
select select "f51aecae-0421-4f67-bd2d-0cff8a85c7cd"
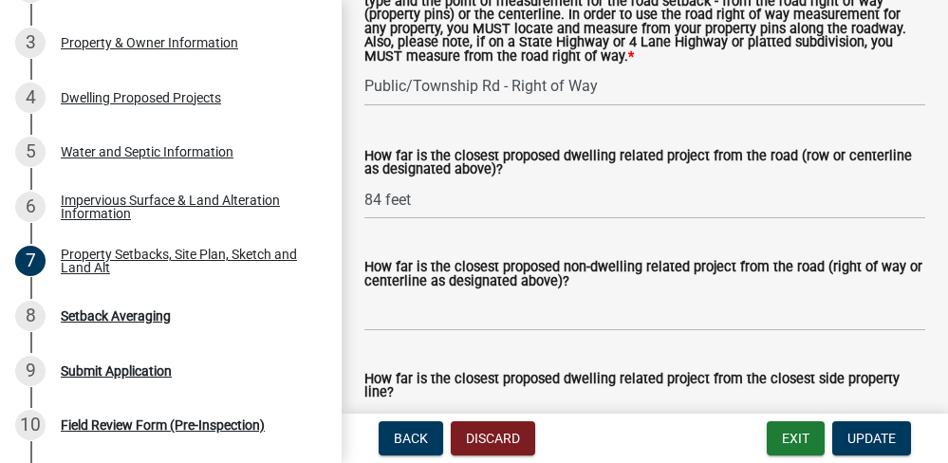
scroll to position [4821, 0]
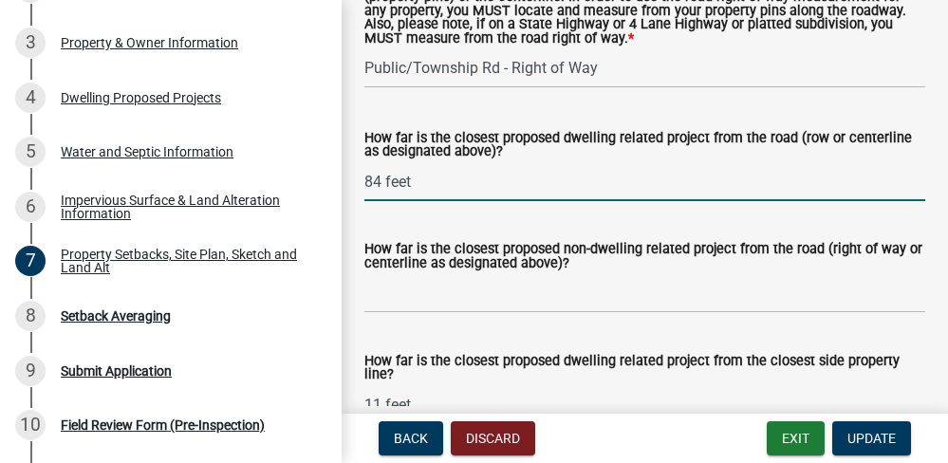
click at [380, 201] on input "84 feet" at bounding box center [644, 181] width 561 height 39
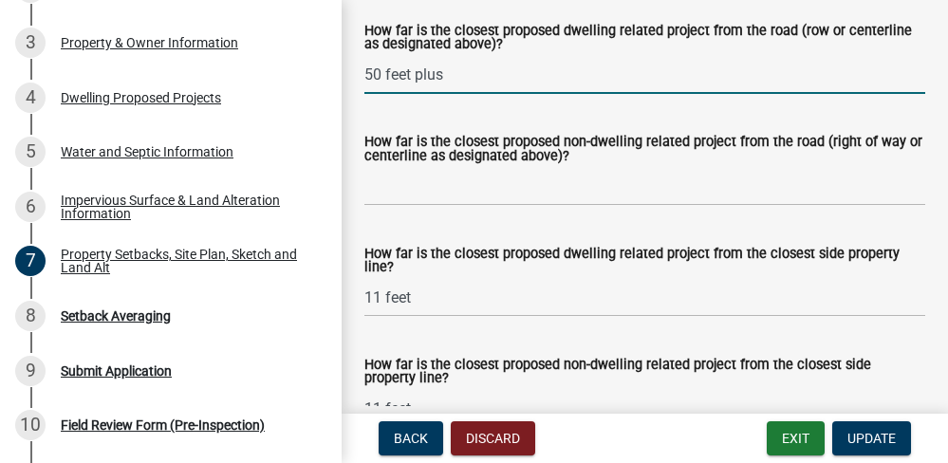
scroll to position [4945, 0]
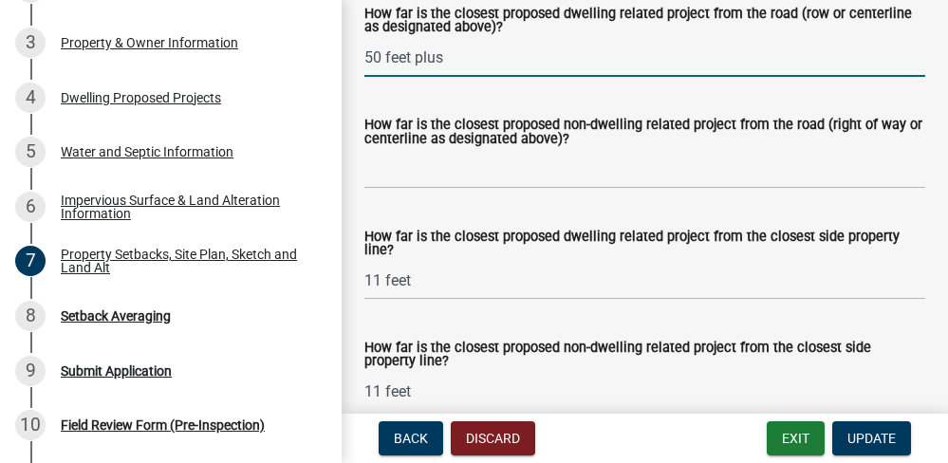
type input "50 feet plus"
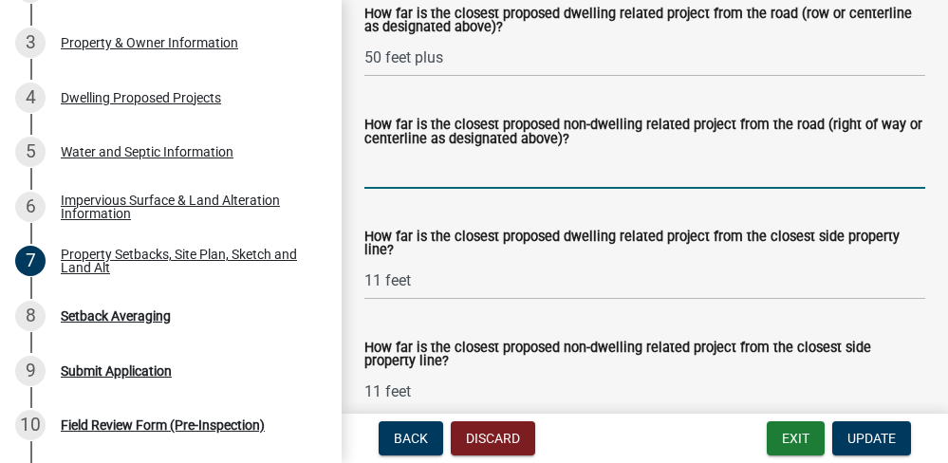
click at [548, 189] on input "How far is the closest proposed non-dwelling related project from the road (rig…" at bounding box center [644, 169] width 561 height 39
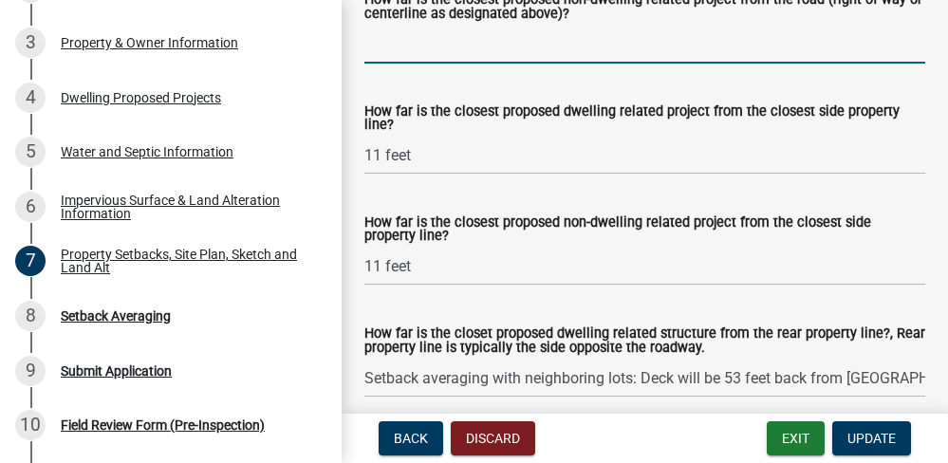
scroll to position [5070, 0]
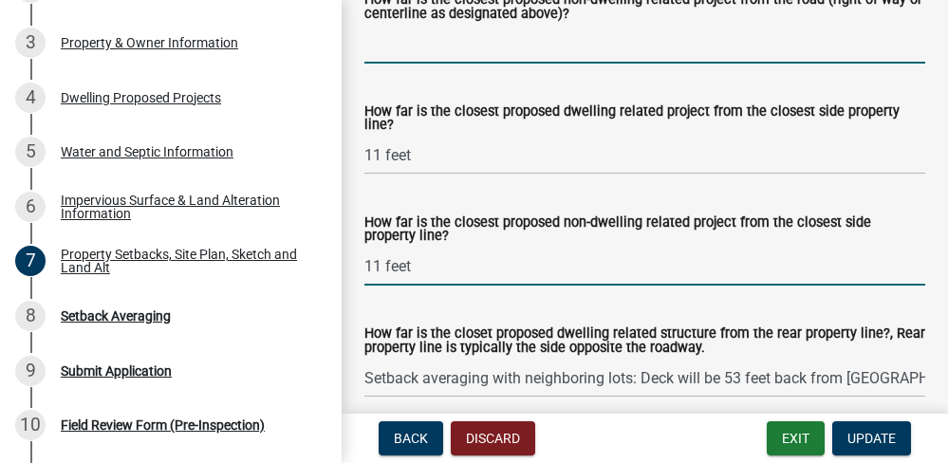
click at [437, 286] on input "11 feet" at bounding box center [644, 266] width 561 height 39
type input "1"
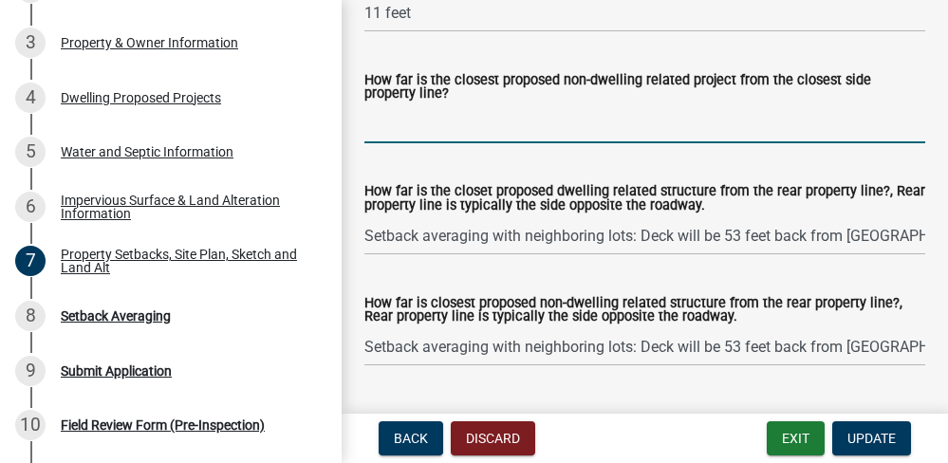
scroll to position [5303, 0]
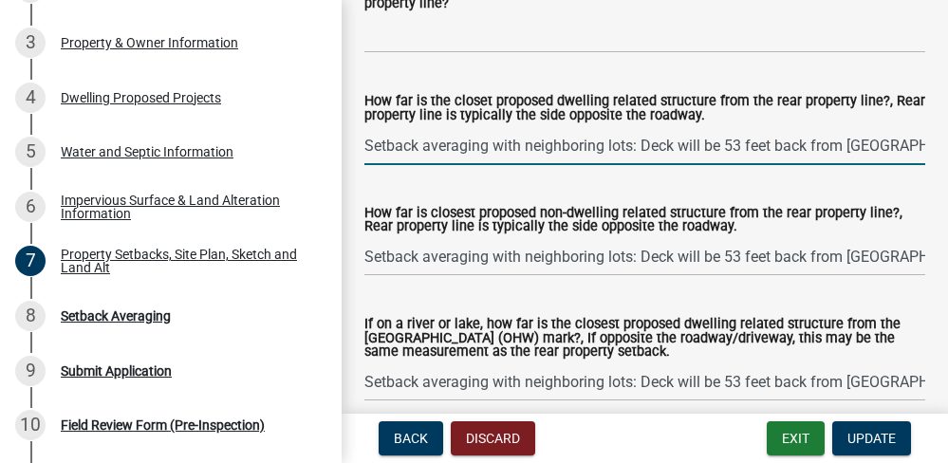
click at [880, 165] on input "Setback averaging with neighboring lots: Deck will be 53 feet back from OHW, ca…" at bounding box center [644, 145] width 561 height 39
click at [897, 165] on input "Setback averaging with neighboring lots: Deck will be 53 feet back from OHW, ca…" at bounding box center [644, 145] width 561 height 39
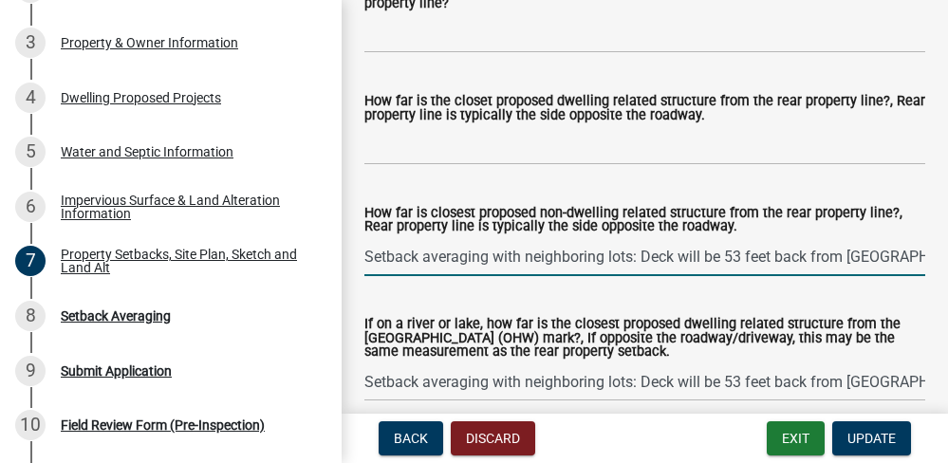
click at [905, 276] on input "Setback averaging with neighboring lots: Deck will be 53 feet back from OHW, ca…" at bounding box center [644, 256] width 561 height 39
type input "Sbin will be 65 feet back from OHW"
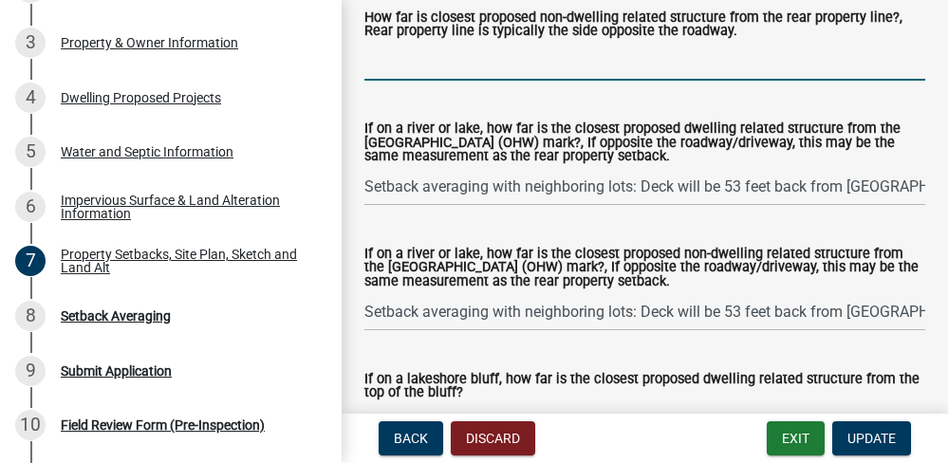
scroll to position [5517, 0]
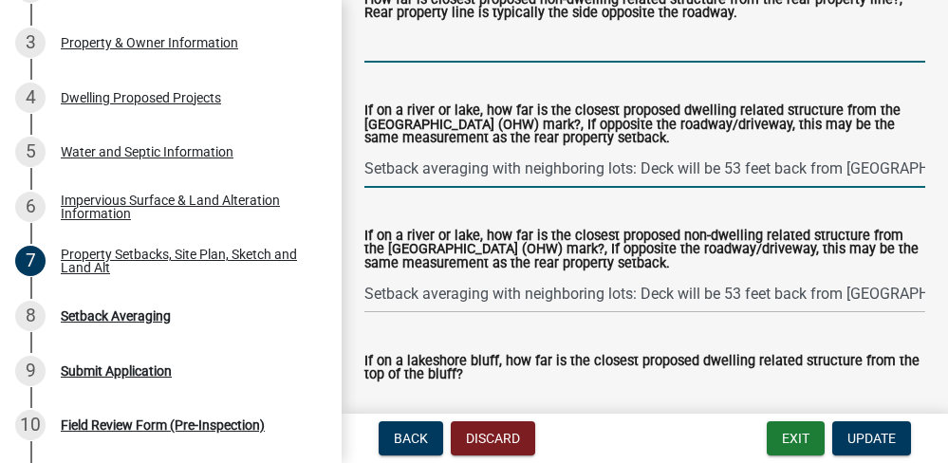
click at [726, 188] on input "Setback averaging with neighboring lots: Deck will be 53 feet back from OHW, ca…" at bounding box center [644, 168] width 561 height 39
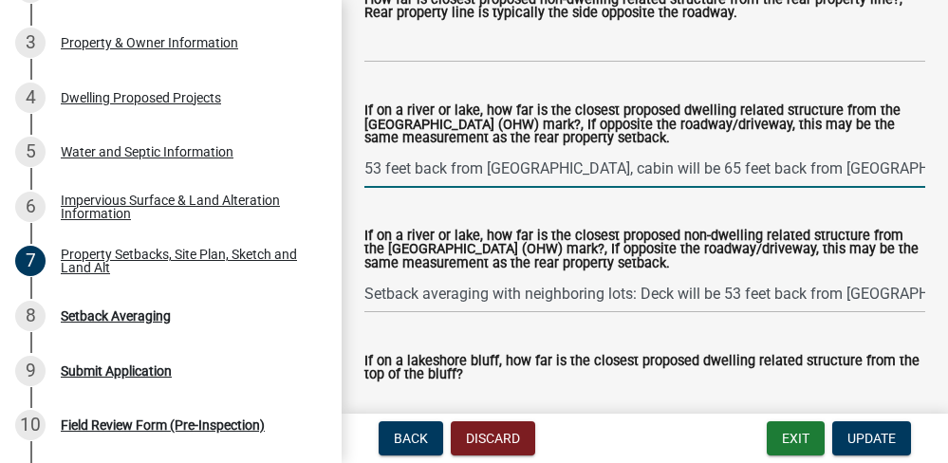
click at [793, 188] on input "53 feet back from OHW, cabin will be 65 feet back from OHW" at bounding box center [644, 168] width 561 height 39
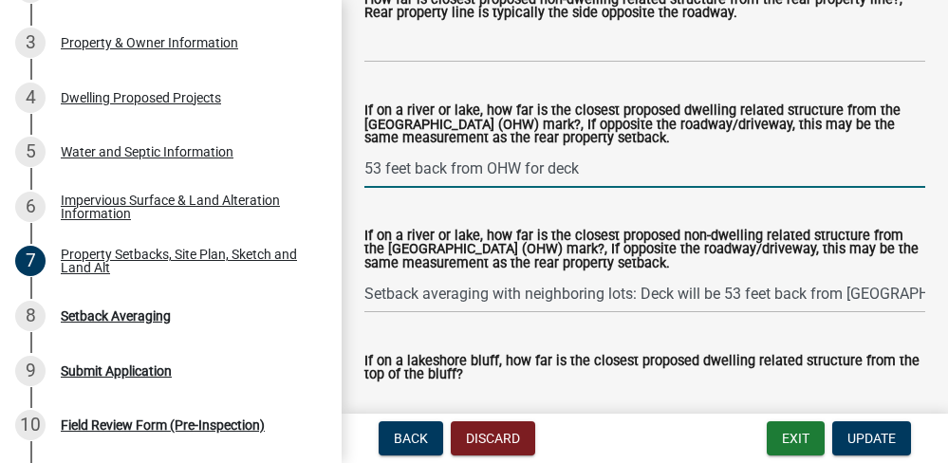
type input "53 feet back from OHW for deck"
click at [911, 313] on div "If on a river or lake, how far is the closest proposed non-dwelling related str…" at bounding box center [644, 258] width 589 height 110
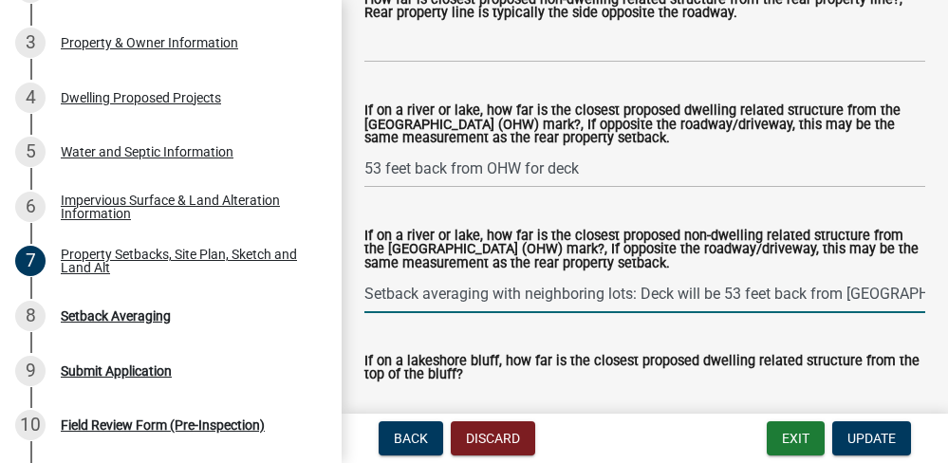
click at [896, 313] on input "Setback averaging with neighboring lots: Deck will be 53 feet back from OHW, ca…" at bounding box center [644, 293] width 561 height 39
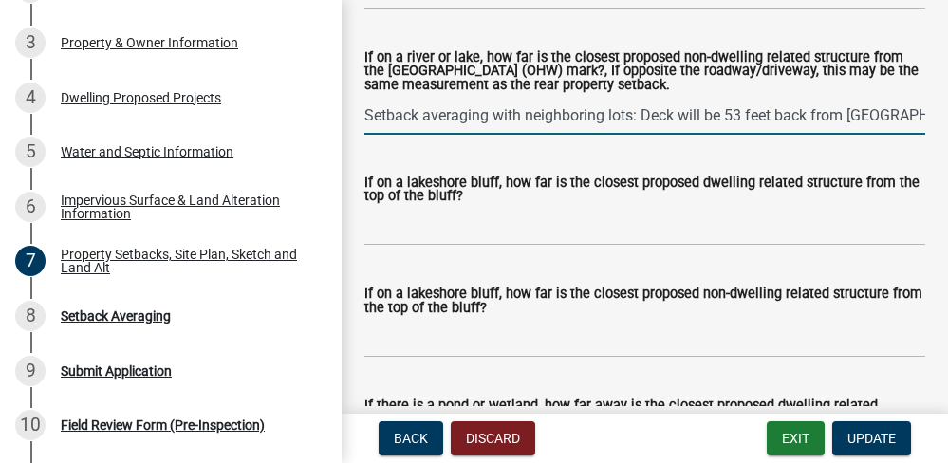
click at [902, 135] on input "Setback averaging with neighboring lots: Deck will be 53 feet back from OHW, ca…" at bounding box center [644, 115] width 561 height 39
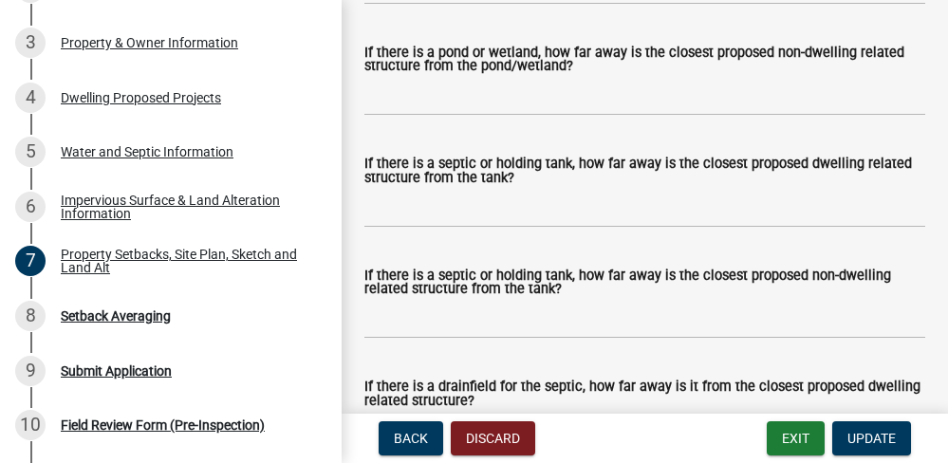
scroll to position [6159, 0]
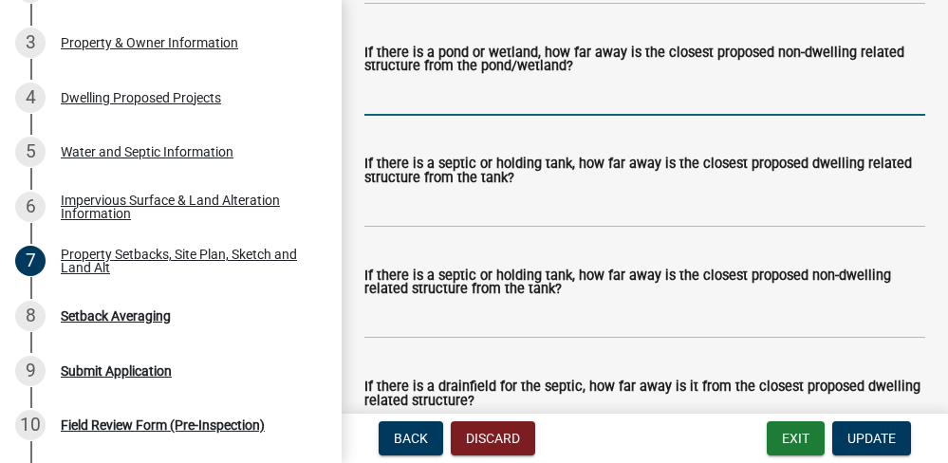
click at [539, 116] on input "If there is a pond or wetland, how far away is the closest proposed non-dwellin…" at bounding box center [644, 96] width 561 height 39
type input "1"
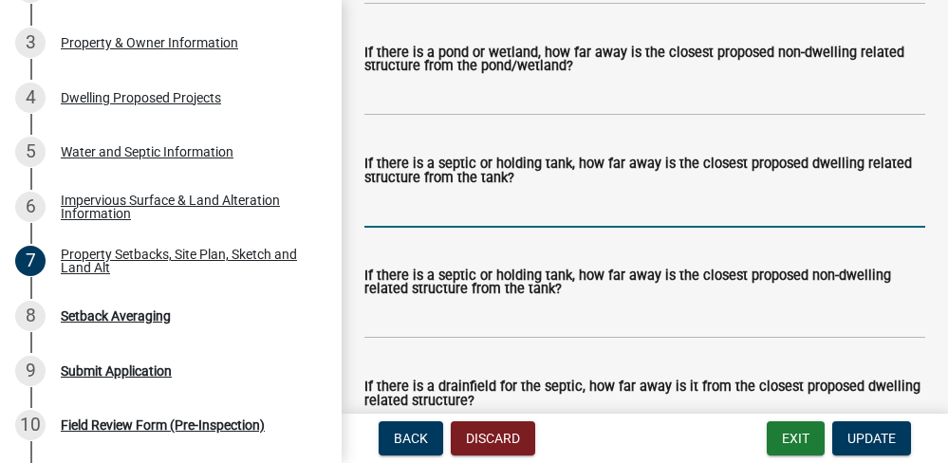
click at [509, 228] on input "If there is a septic or holding tank, how far away is the closest proposed dwel…" at bounding box center [644, 208] width 561 height 39
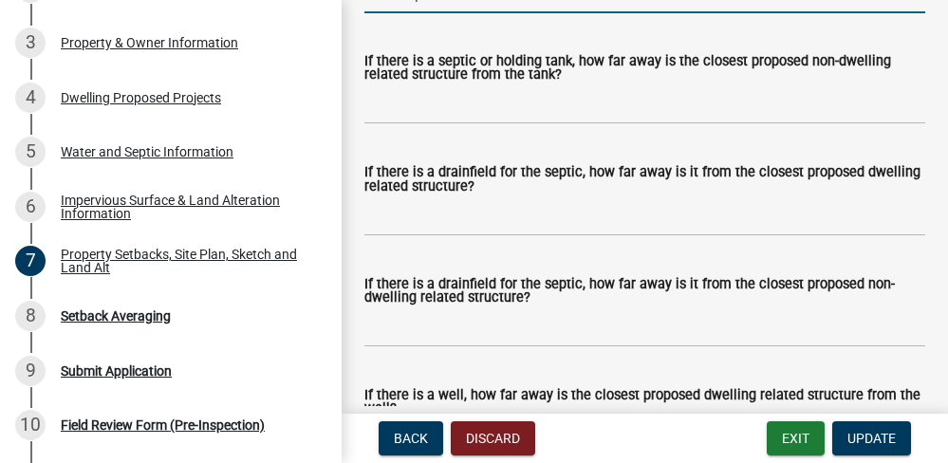
scroll to position [6463, 0]
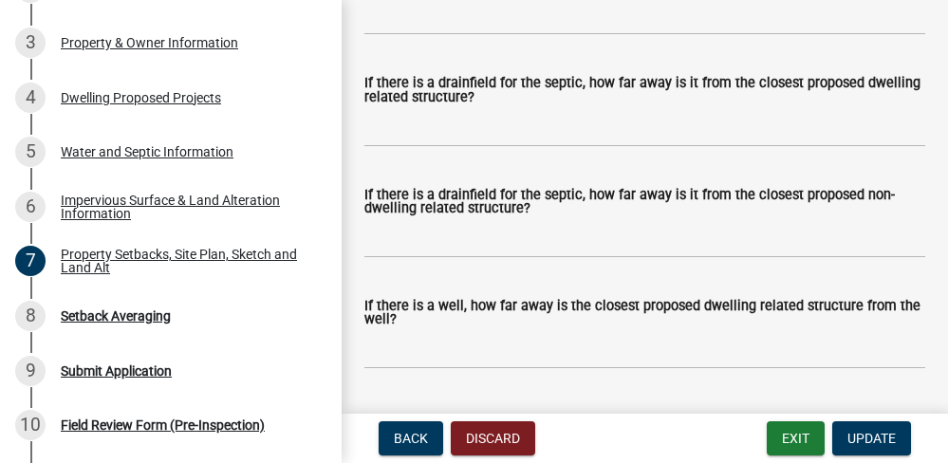
type input "10 feet plus"
click at [568, 147] on input "If there is a drainfield for the septic, how far away is it from the closest pr…" at bounding box center [644, 127] width 561 height 39
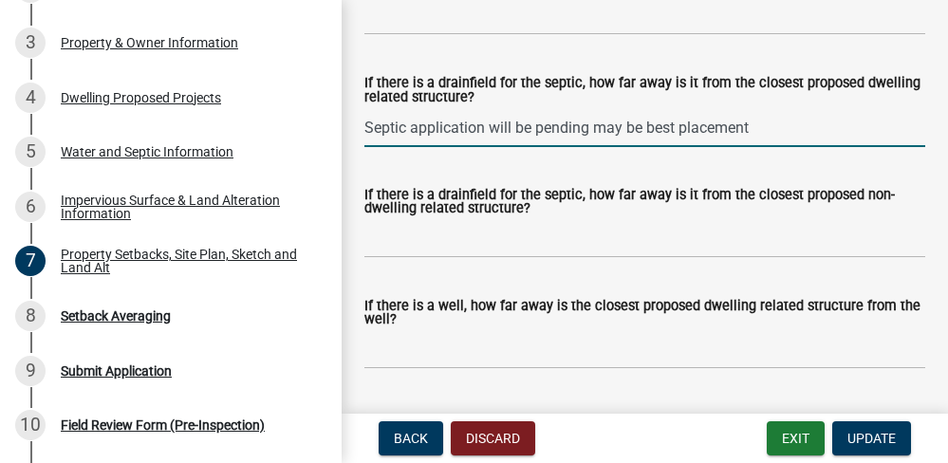
type input "Septic application will be pending may be best placement"
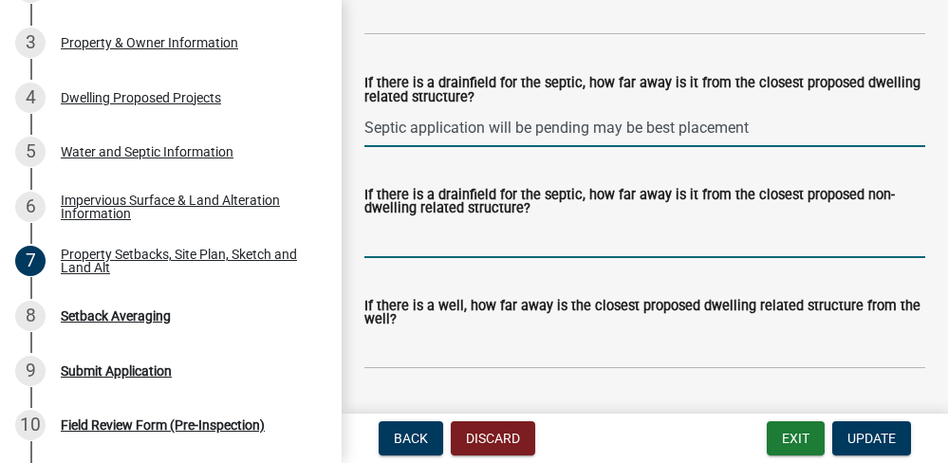
click at [570, 258] on input "If there is a drainfield for the septic, how far away is it from the closest pr…" at bounding box center [644, 238] width 561 height 39
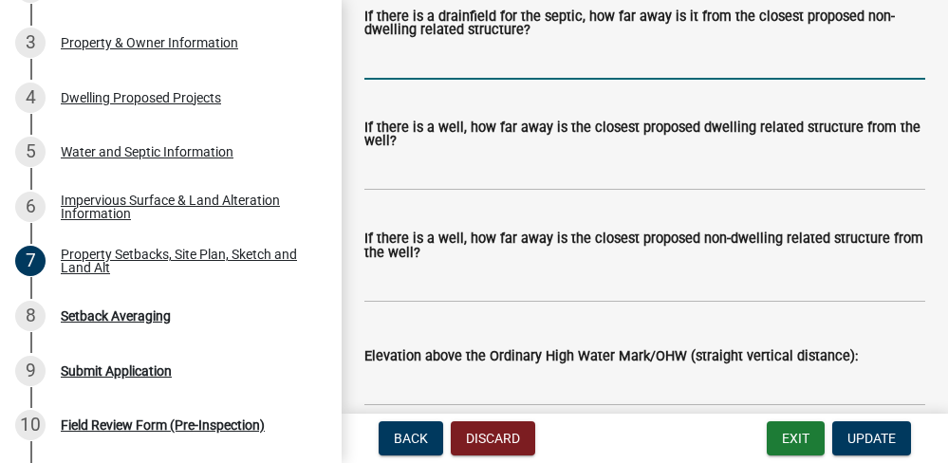
scroll to position [6677, 0]
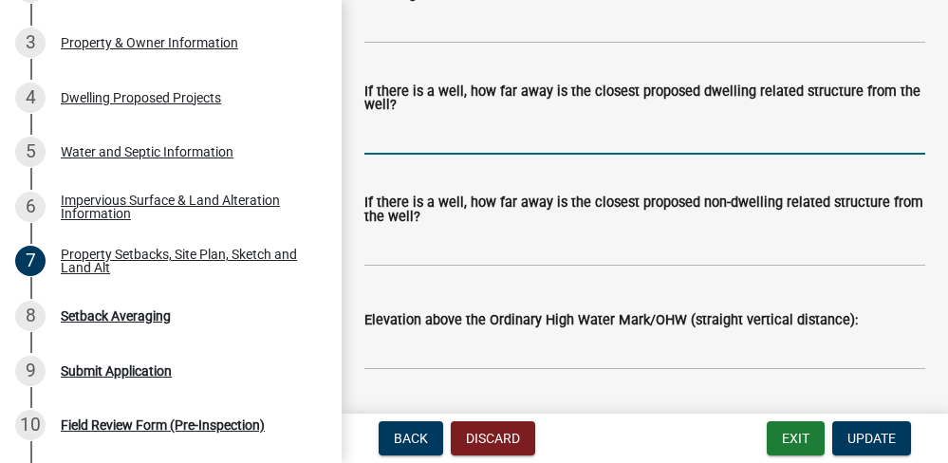
click at [457, 155] on input "If there is a well, how far away is the closest proposed dwelling related struc…" at bounding box center [644, 135] width 561 height 39
type input "3 feet plus"
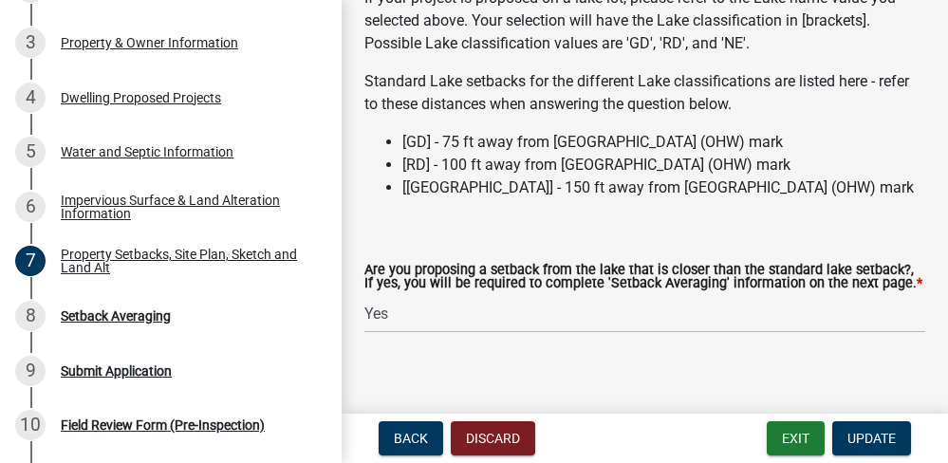
scroll to position [7231, 0]
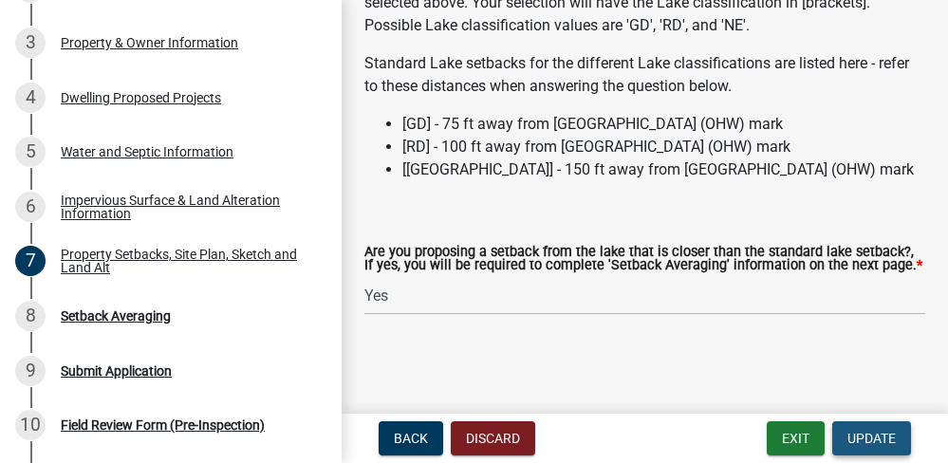
click at [875, 429] on button "Update" at bounding box center [871, 438] width 79 height 34
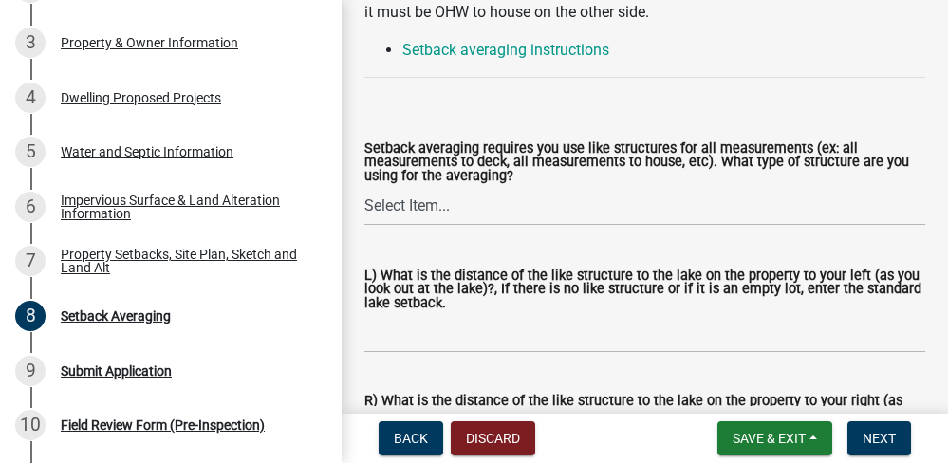
scroll to position [295, 0]
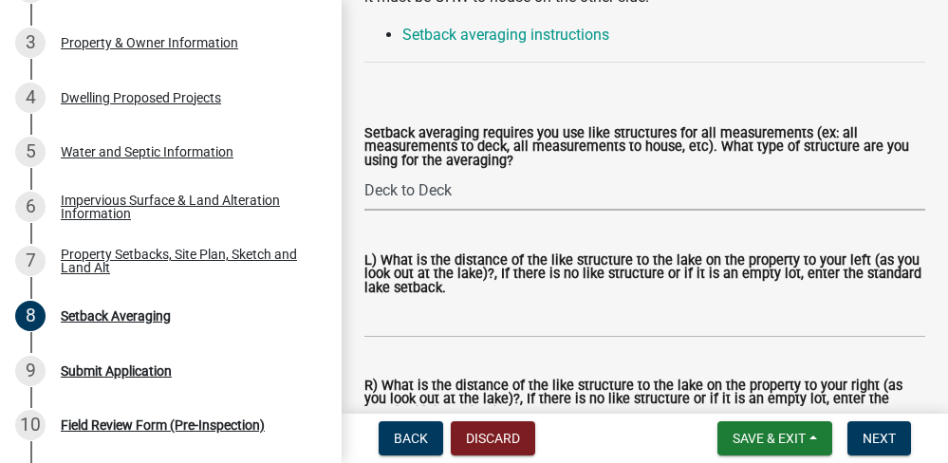
select select "70fc3eed-c290-49f8-b486-944f1c82b935"
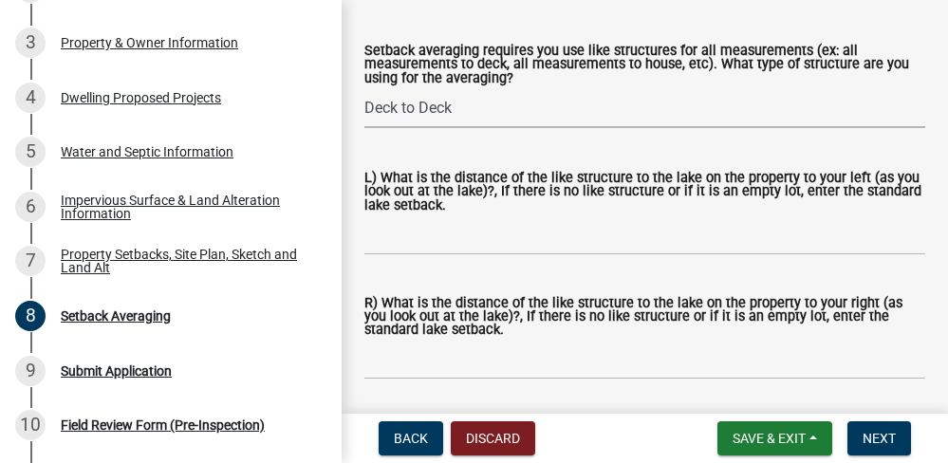
scroll to position [390, 0]
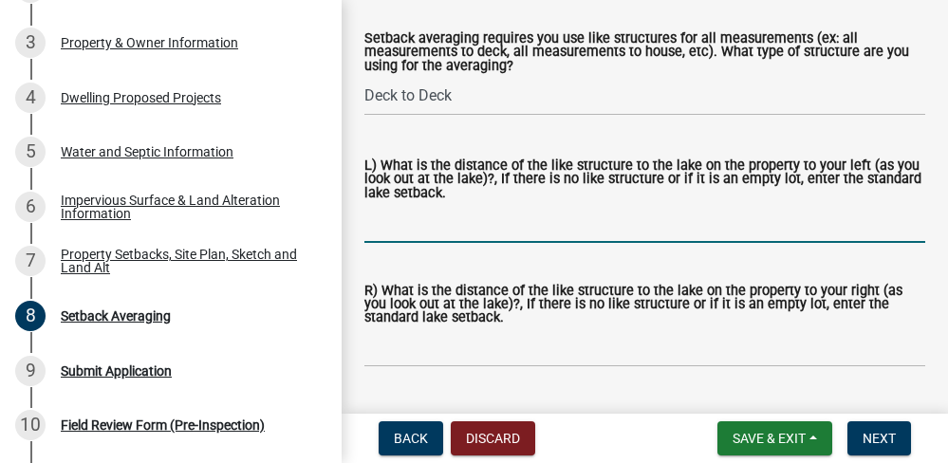
click at [574, 233] on input "L) What is the distance of the like structure to the lake on the property to yo…" at bounding box center [644, 223] width 561 height 39
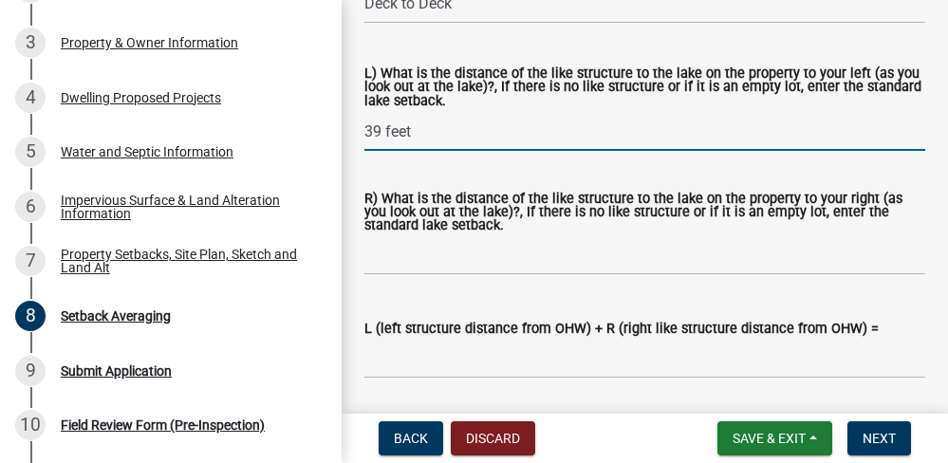
scroll to position [489, 0]
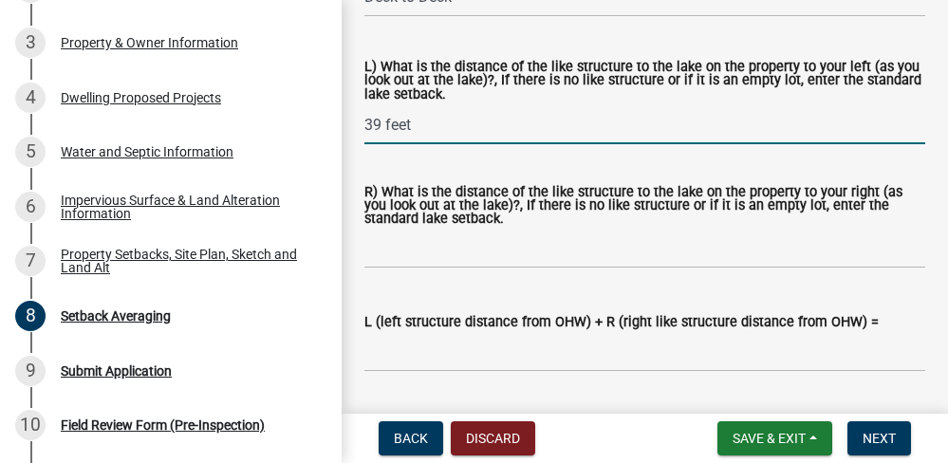
type input "39 feet"
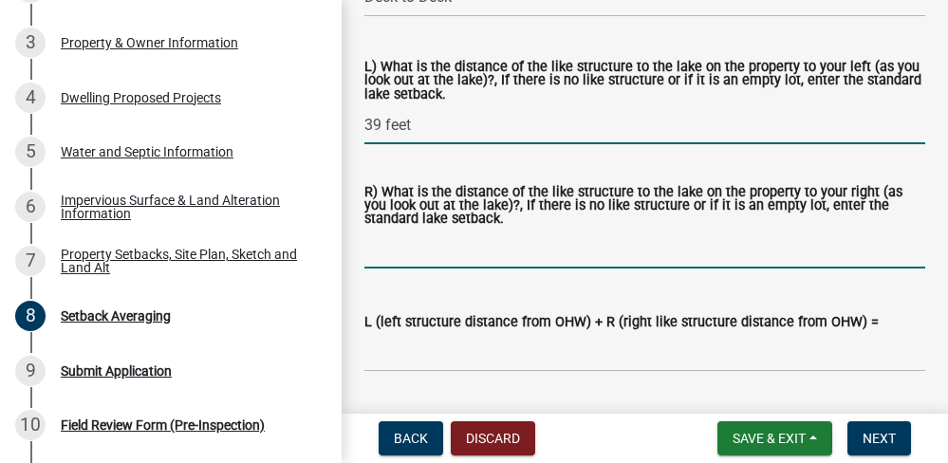
click at [593, 261] on input "R) What is the distance of the like structure to the lake on the property to yo…" at bounding box center [644, 249] width 561 height 39
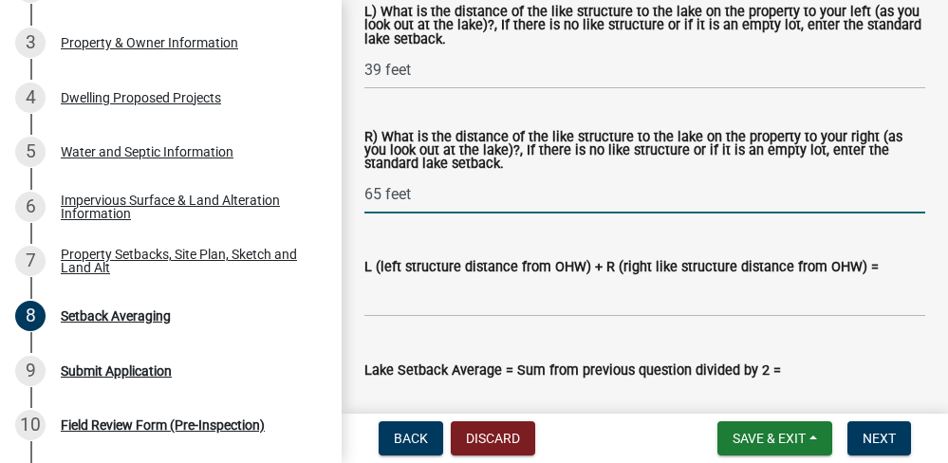
scroll to position [556, 0]
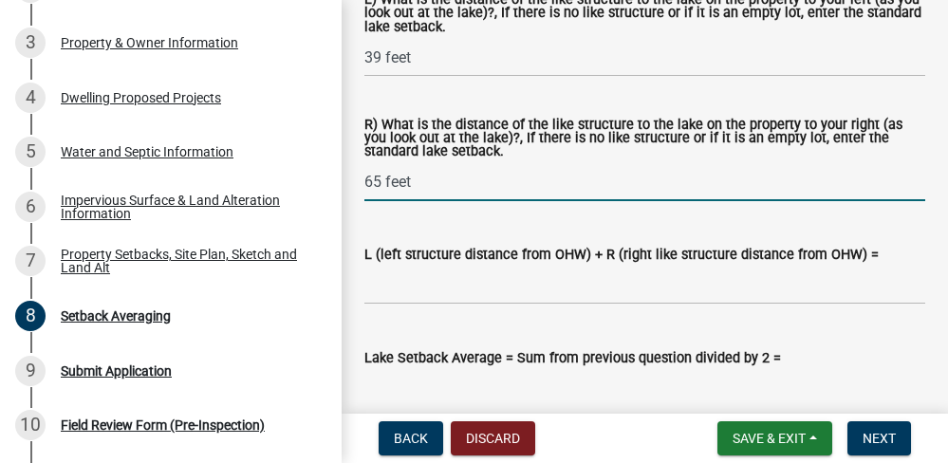
type input "65 feet"
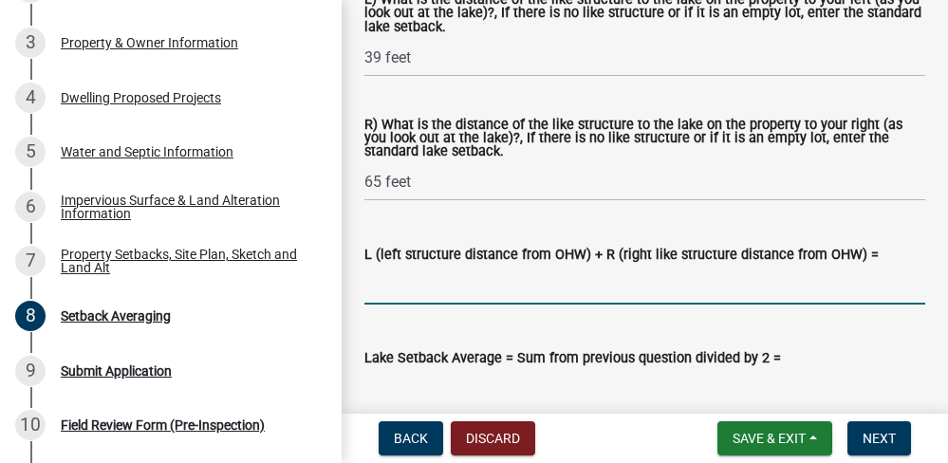
click at [422, 296] on input "L (left structure distance from OHW) + R (right like structure distance from OH…" at bounding box center [644, 285] width 561 height 39
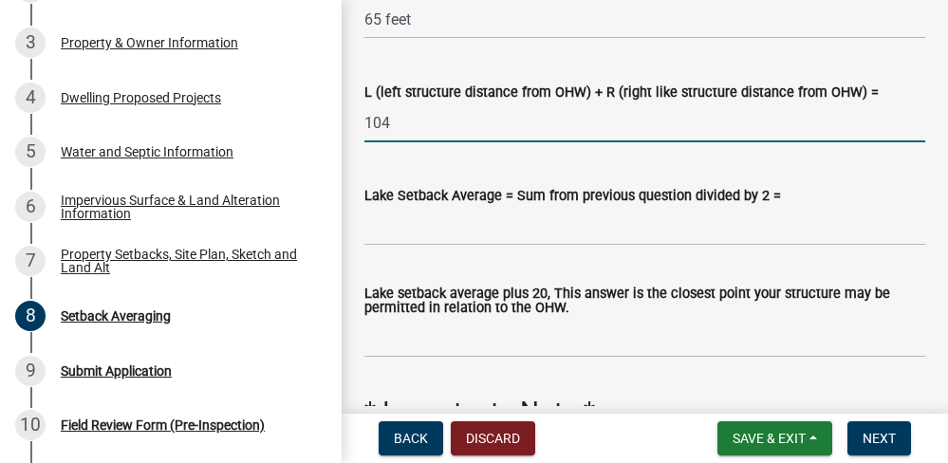
scroll to position [725, 0]
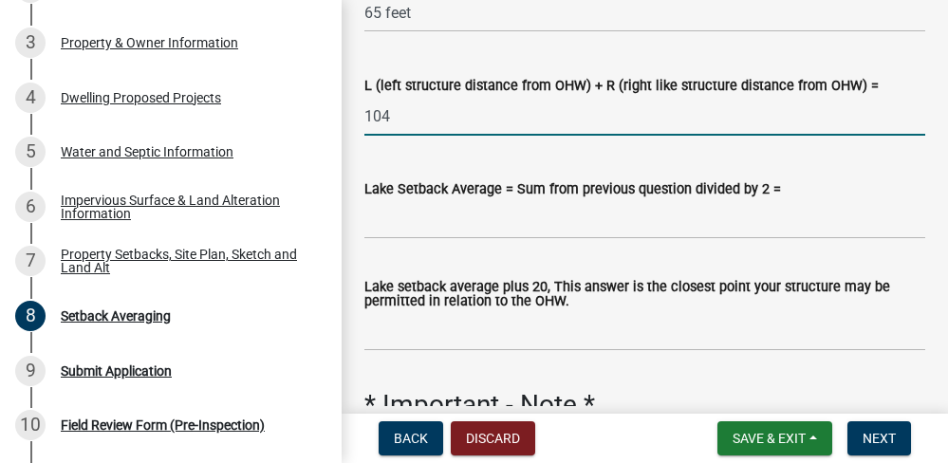
type input "104"
click at [627, 225] on input "Lake Setback Average = Sum from previous question divided by 2 =" at bounding box center [644, 219] width 561 height 39
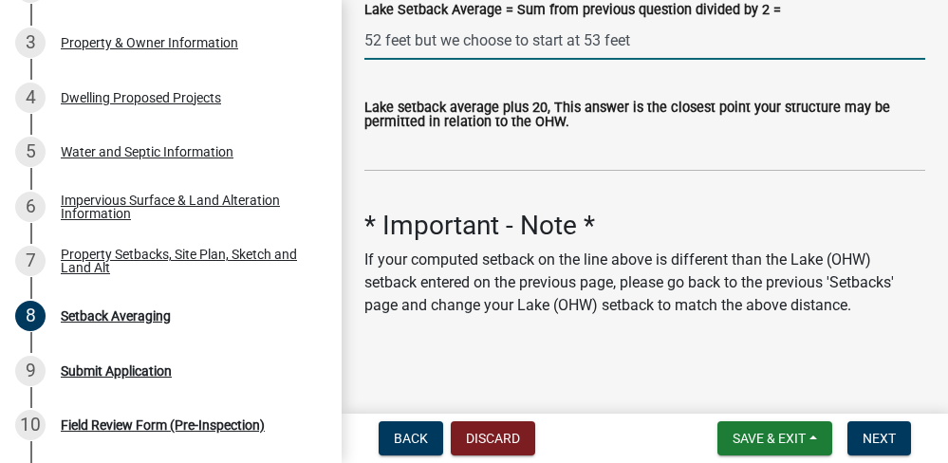
scroll to position [909, 0]
type input "52 feet but we choose to start at 53 feet"
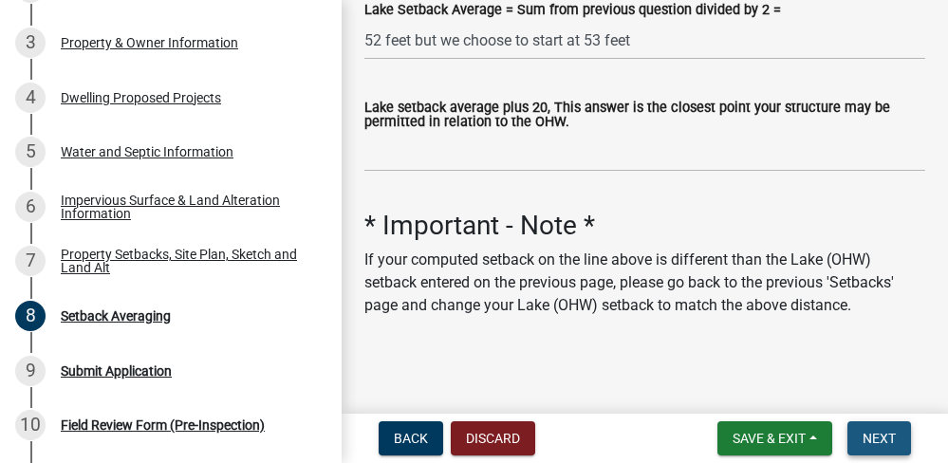
click at [873, 444] on span "Next" at bounding box center [879, 438] width 33 height 15
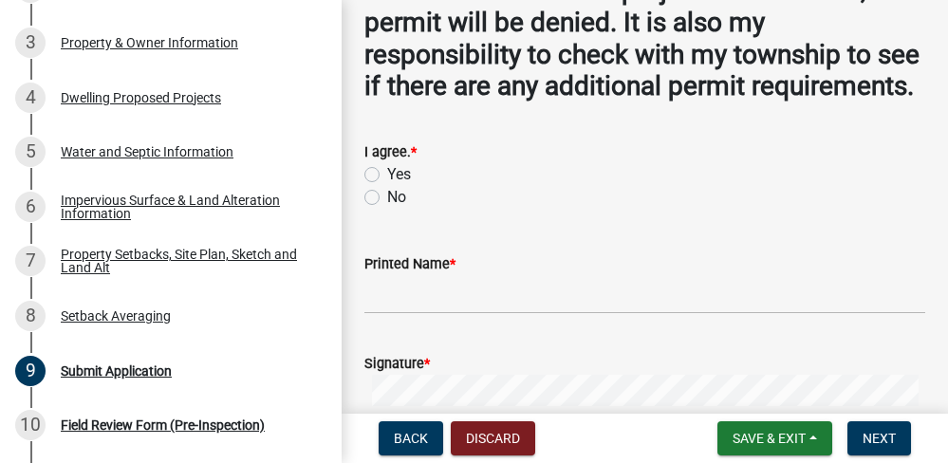
scroll to position [266, 0]
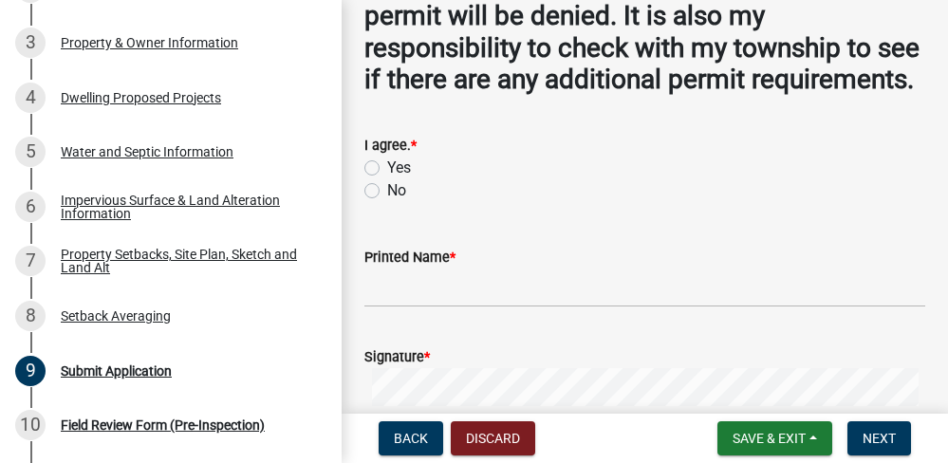
click at [387, 179] on label "Yes" at bounding box center [399, 168] width 24 height 23
click at [387, 169] on input "Yes" at bounding box center [393, 163] width 12 height 12
radio input "true"
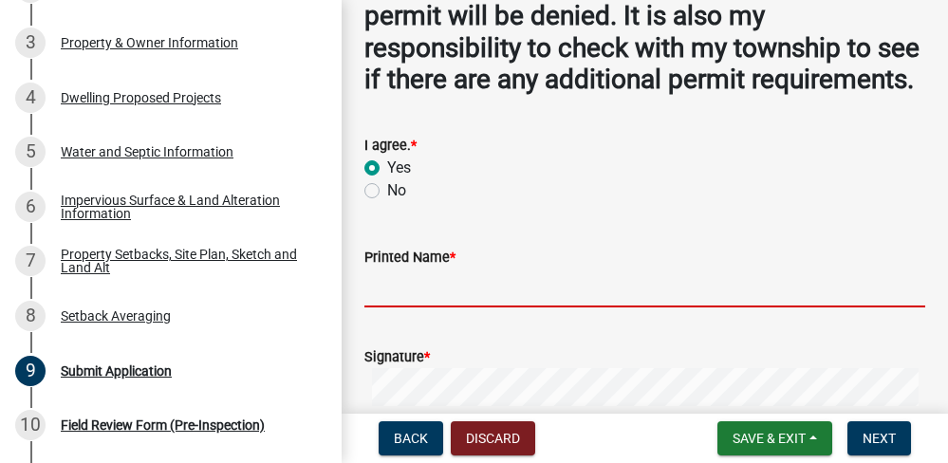
click at [531, 308] on input "Printed Name *" at bounding box center [644, 288] width 561 height 39
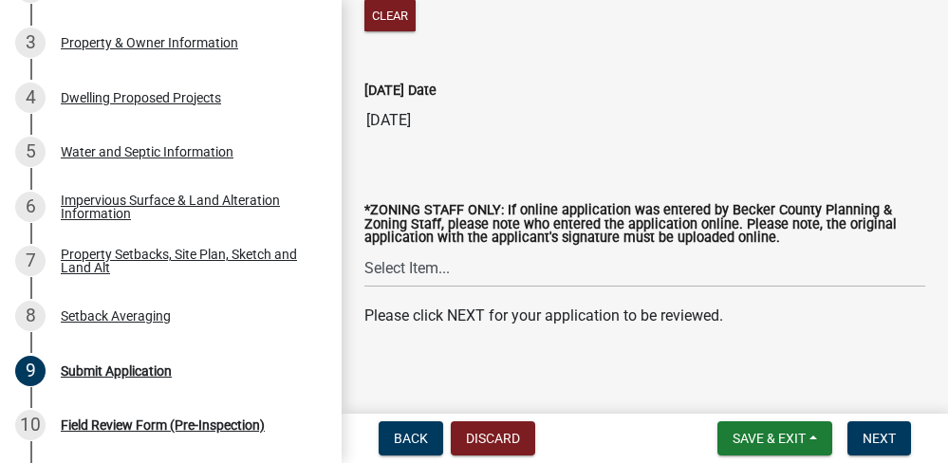
scroll to position [828, 0]
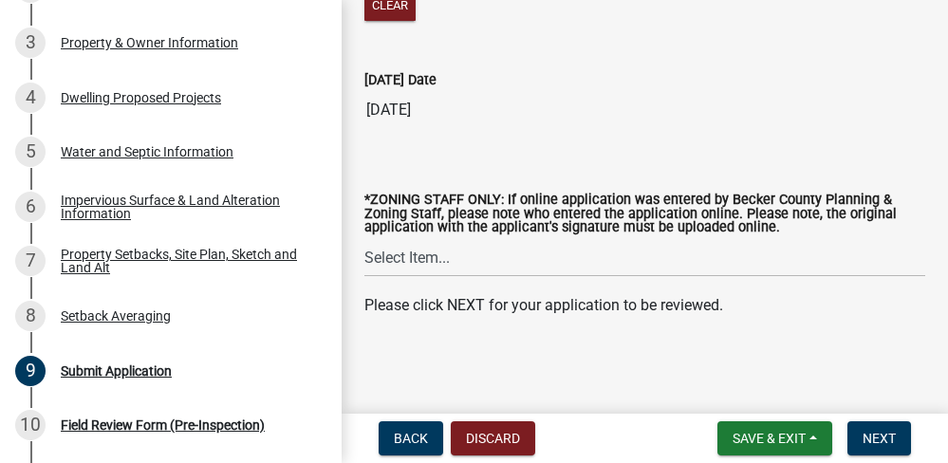
type input "Jennifer Rice"
click at [876, 433] on span "Next" at bounding box center [879, 438] width 33 height 15
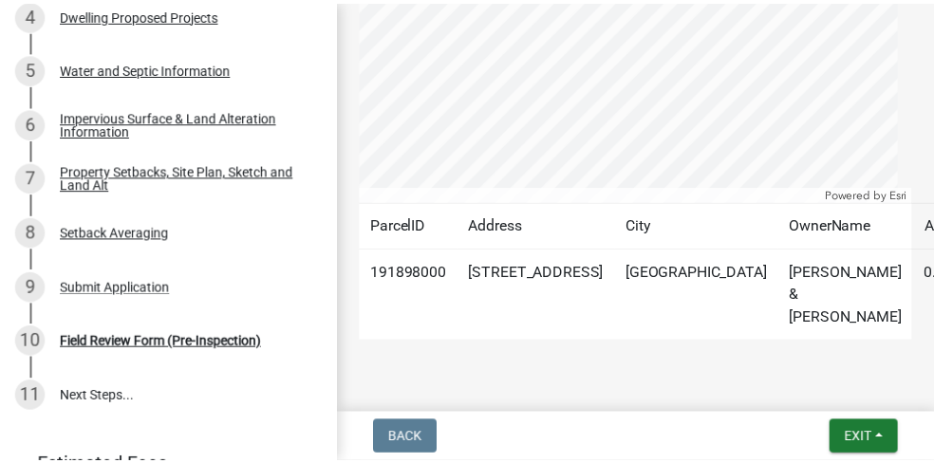
scroll to position [524, 0]
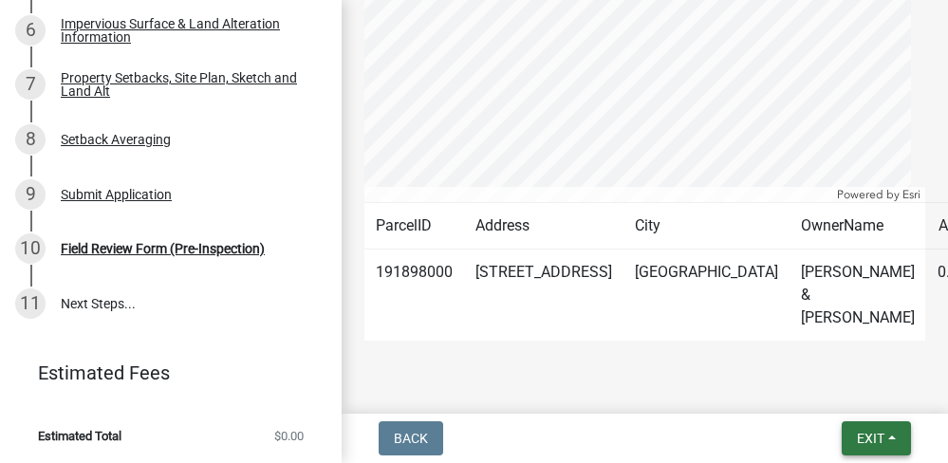
click at [871, 436] on span "Exit" at bounding box center [871, 438] width 28 height 15
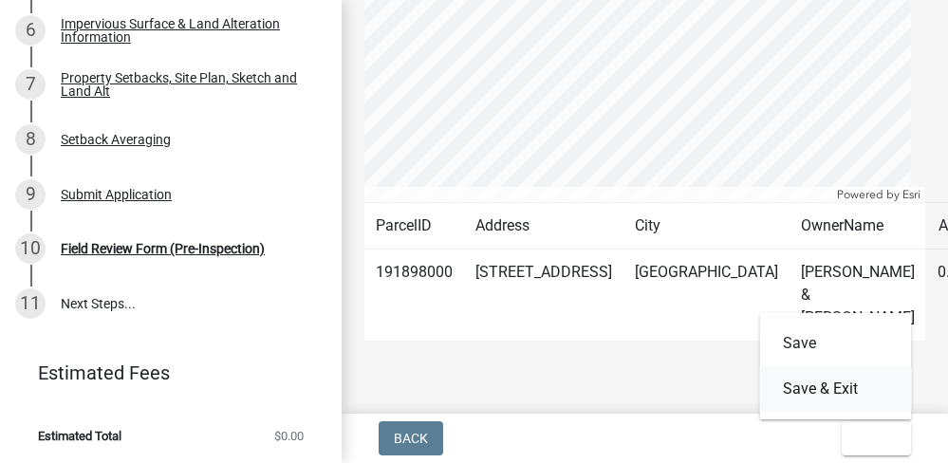
click at [841, 392] on button "Save & Exit" at bounding box center [836, 389] width 152 height 46
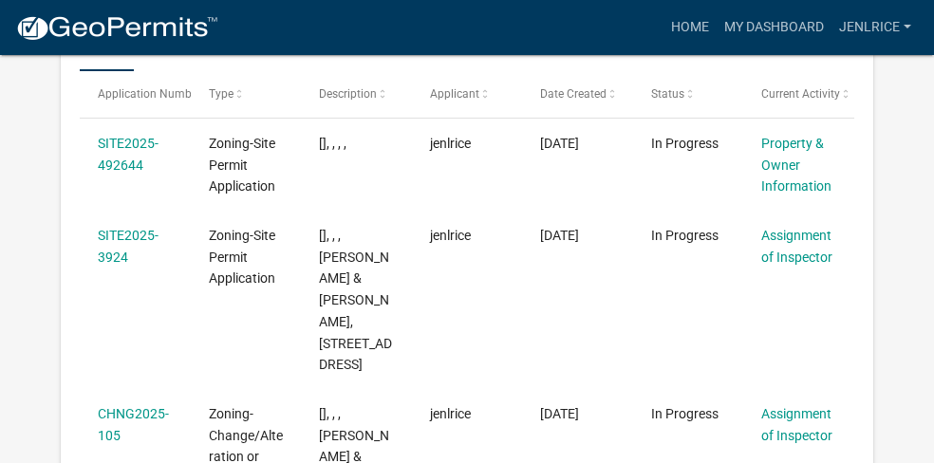
scroll to position [369, 0]
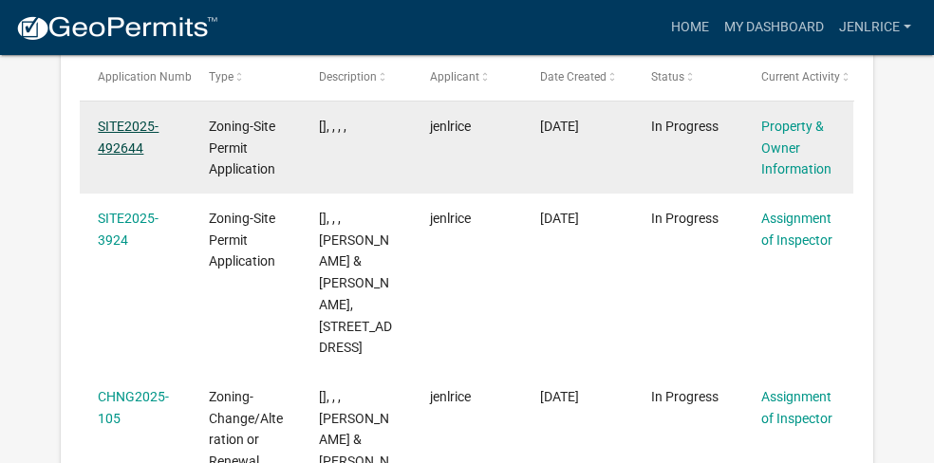
click at [144, 126] on link "SITE2025-492644" at bounding box center [128, 137] width 61 height 37
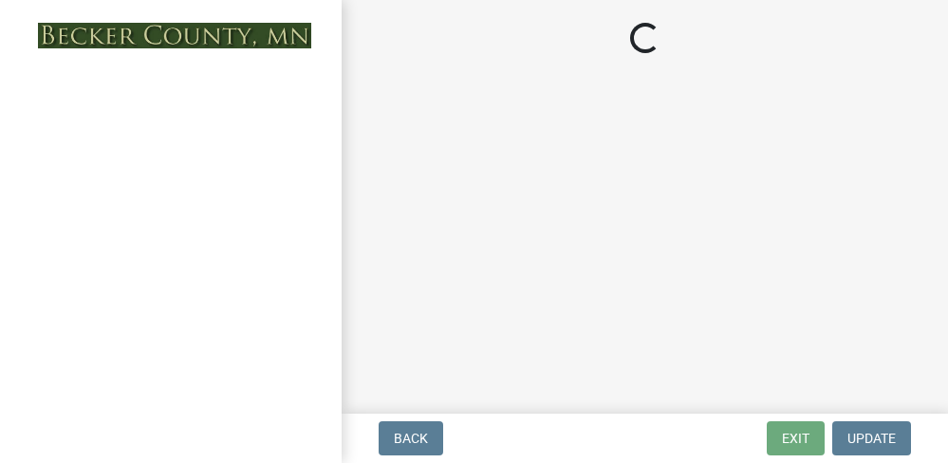
select select "a752e4d6-14bd-4f0f-bfe8-5b67ead45659"
select select "4439e411-f9ac-4451-8e9c-dcab1ac02f4d"
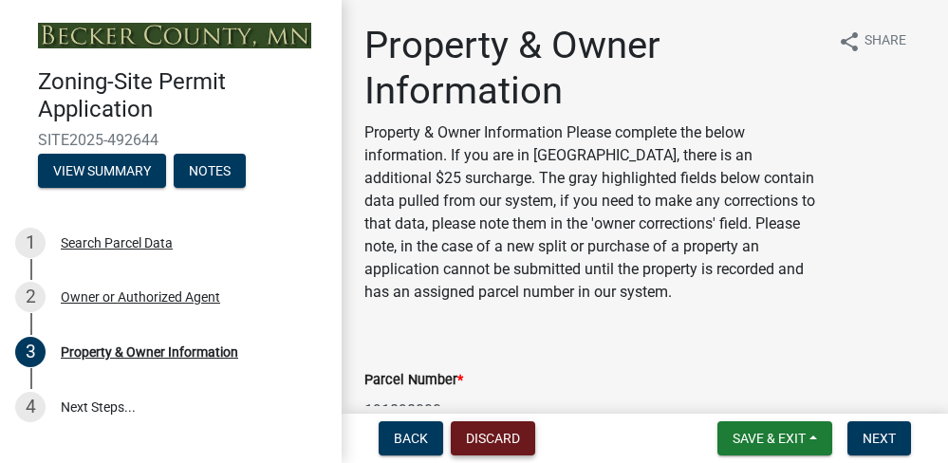
click at [486, 427] on button "Discard" at bounding box center [493, 438] width 84 height 34
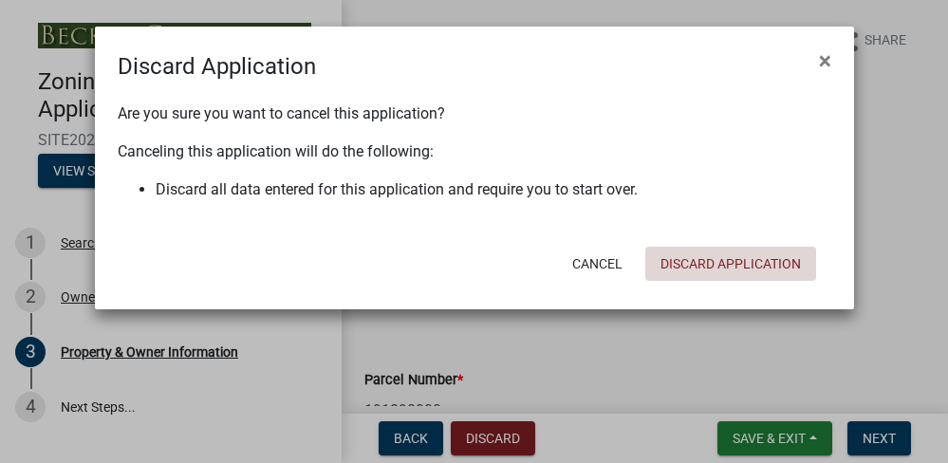
click at [706, 269] on button "Discard Application" at bounding box center [730, 264] width 171 height 34
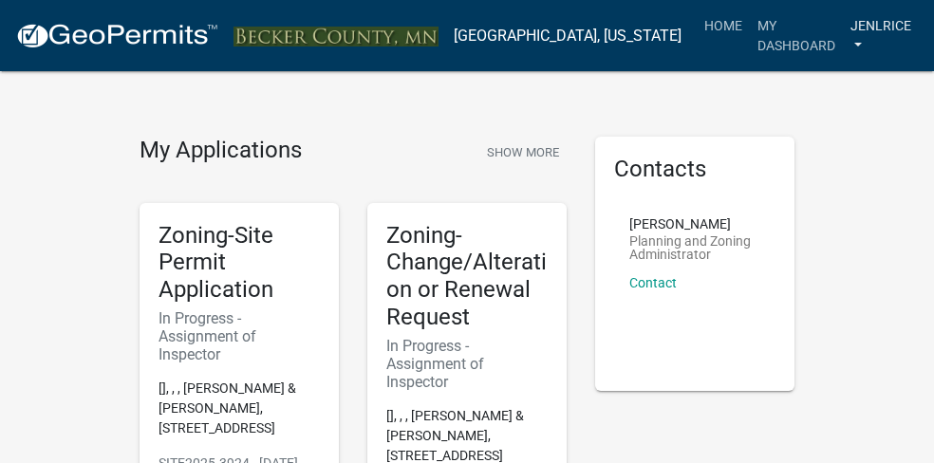
click at [852, 42] on link "jenlrice" at bounding box center [881, 36] width 76 height 56
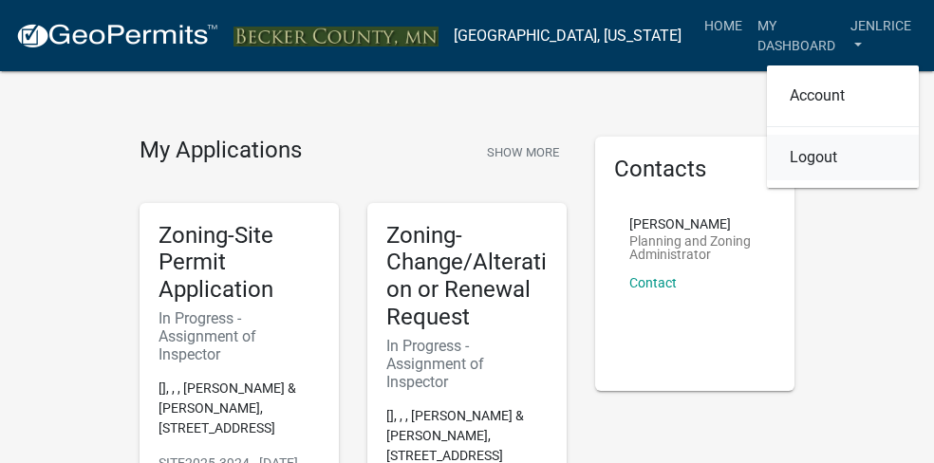
click at [819, 165] on link "Logout" at bounding box center [843, 158] width 152 height 46
